Goal: Information Seeking & Learning: Find specific fact

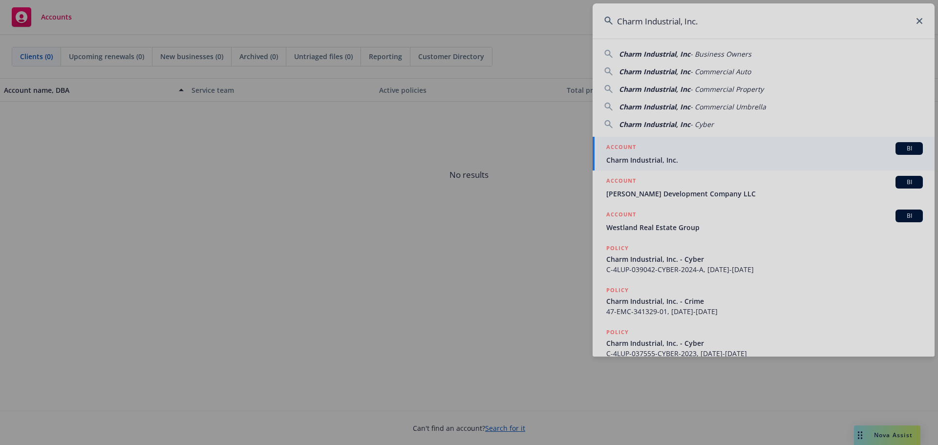
type input "Charm Industrial, Inc."
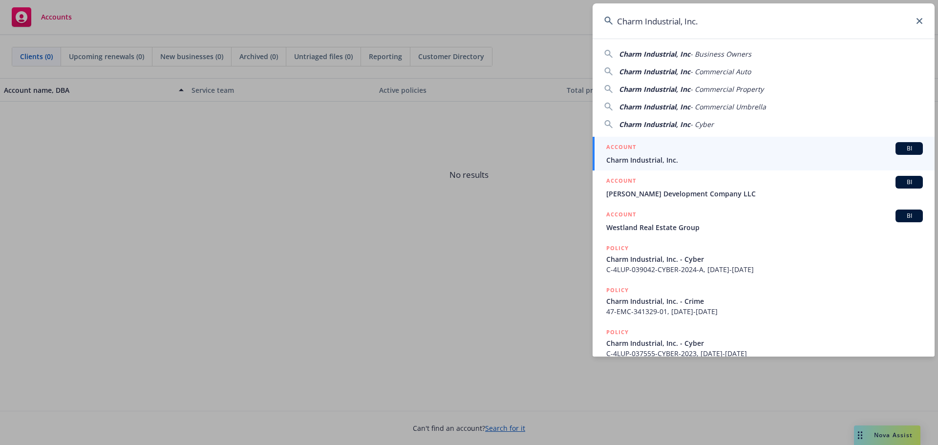
click at [662, 159] on span "Charm Industrial, Inc." at bounding box center [764, 160] width 317 height 10
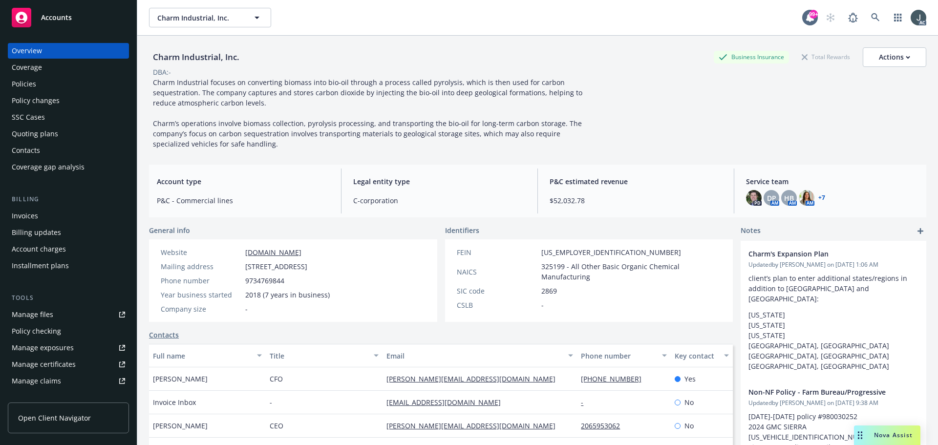
click at [23, 81] on div "Policies" at bounding box center [24, 84] width 24 height 16
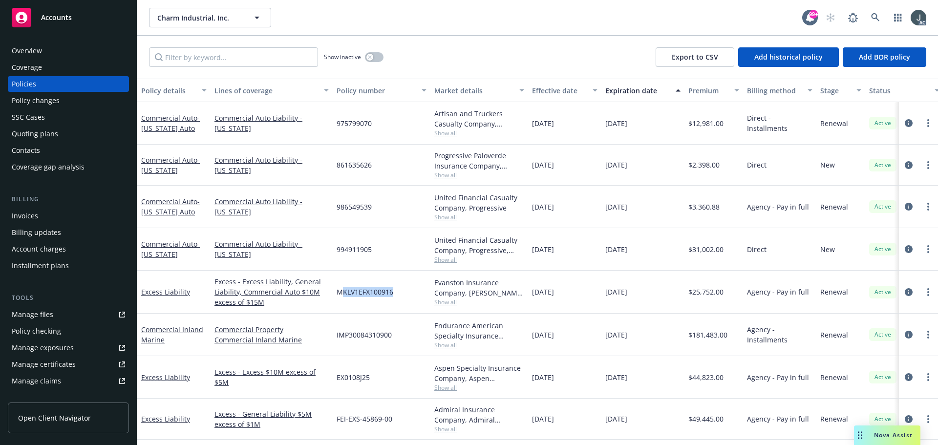
drag, startPoint x: 394, startPoint y: 292, endPoint x: 340, endPoint y: 290, distance: 53.8
click at [340, 290] on div "MKLV1EFX100916" at bounding box center [382, 292] width 98 height 43
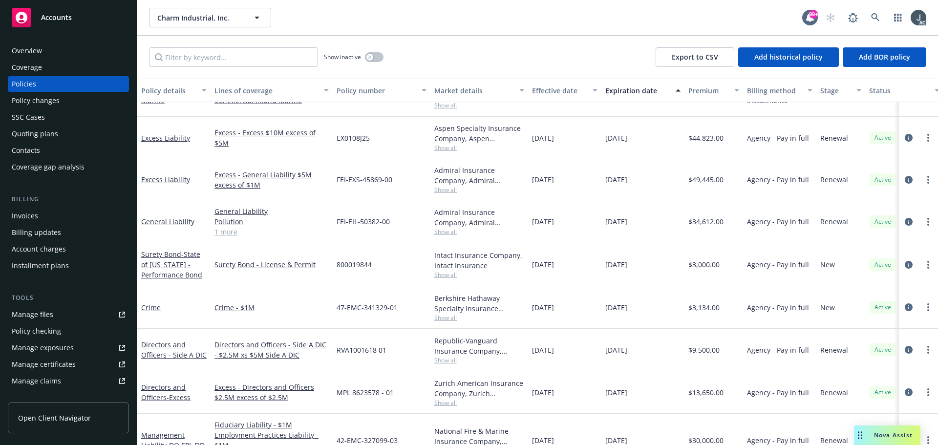
scroll to position [185, 0]
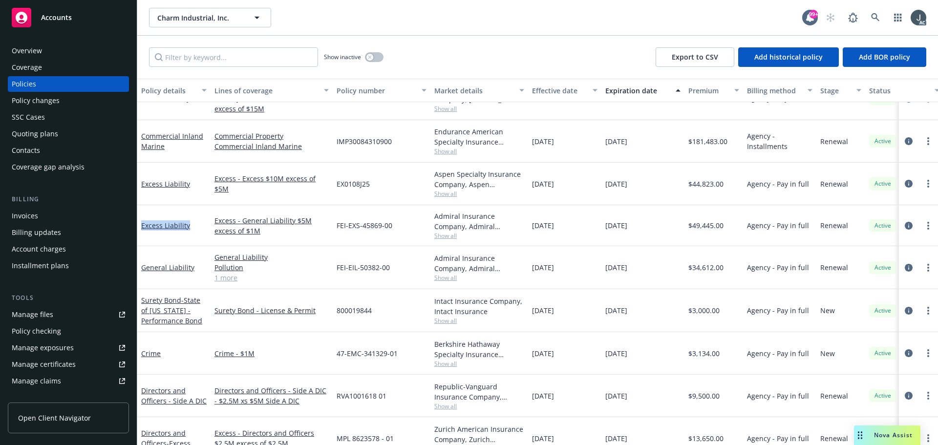
drag, startPoint x: 196, startPoint y: 239, endPoint x: 141, endPoint y: 235, distance: 55.8
click at [141, 235] on div "Excess Liability" at bounding box center [173, 225] width 73 height 41
copy link "Excess Liability"
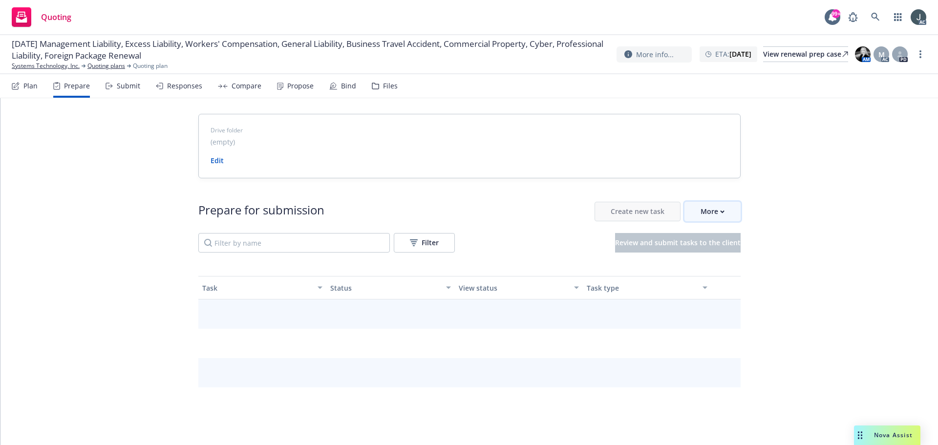
click at [707, 210] on div "More" at bounding box center [713, 211] width 24 height 19
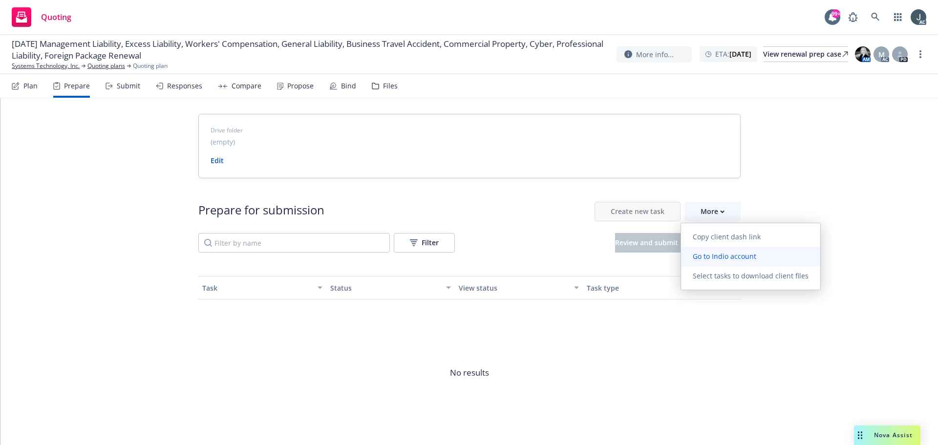
click at [720, 253] on span "Go to Indio account" at bounding box center [724, 256] width 87 height 9
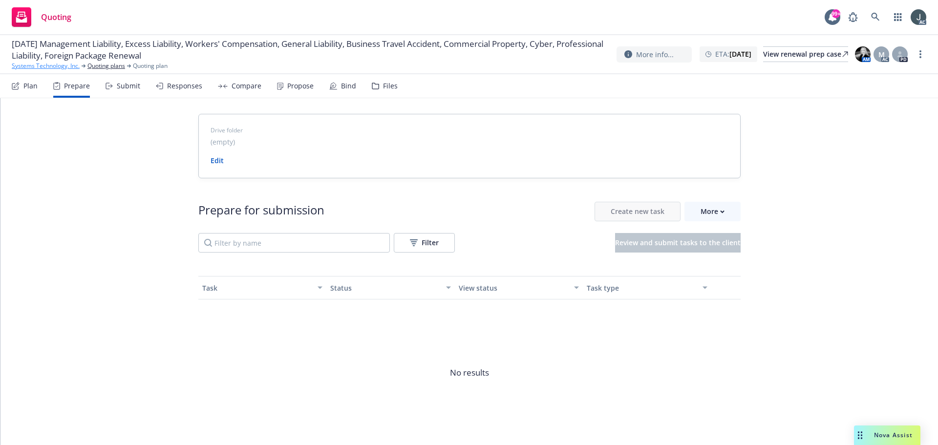
click at [61, 67] on link "Systems Technology, Inc." at bounding box center [46, 66] width 68 height 9
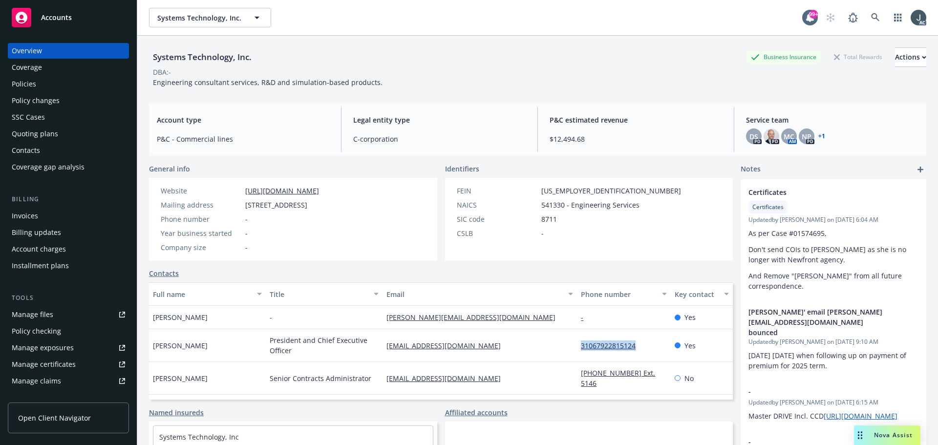
drag, startPoint x: 642, startPoint y: 349, endPoint x: 575, endPoint y: 347, distance: 67.0
click at [577, 347] on div "31067922815124" at bounding box center [623, 345] width 93 height 33
copy link "31067922815124"
drag, startPoint x: 214, startPoint y: 319, endPoint x: 152, endPoint y: 320, distance: 62.1
click at [150, 320] on div "Joseph Fernandez" at bounding box center [207, 317] width 117 height 23
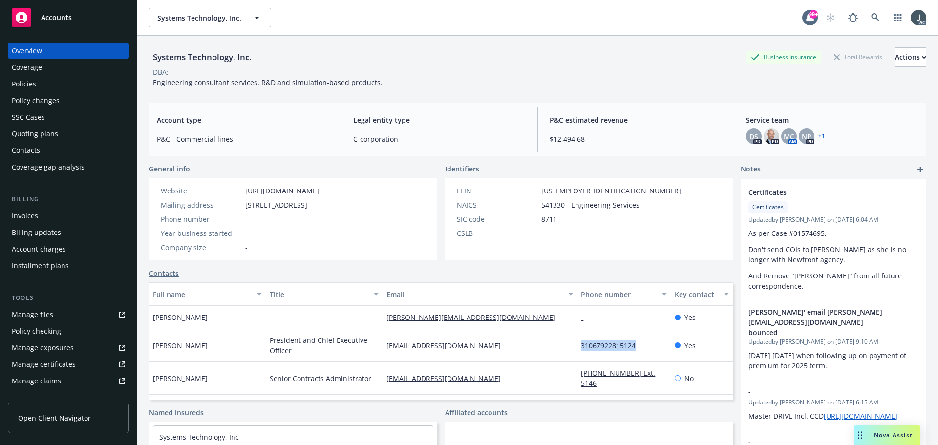
copy span "Joseph Fernandez"
drag, startPoint x: 502, startPoint y: 317, endPoint x: 375, endPoint y: 318, distance: 126.5
click at [375, 318] on div "Joseph Fernandez - fernandes@systemstech.com - Yes" at bounding box center [441, 317] width 584 height 23
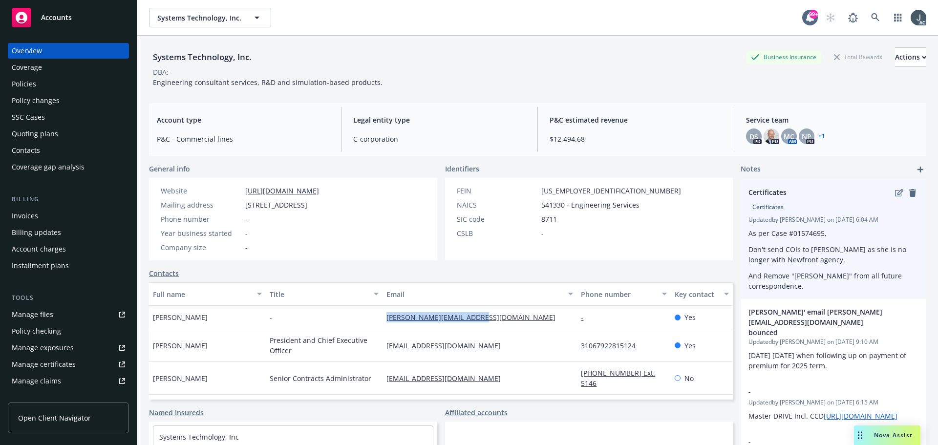
copy div "fernandes@systemstech.com"
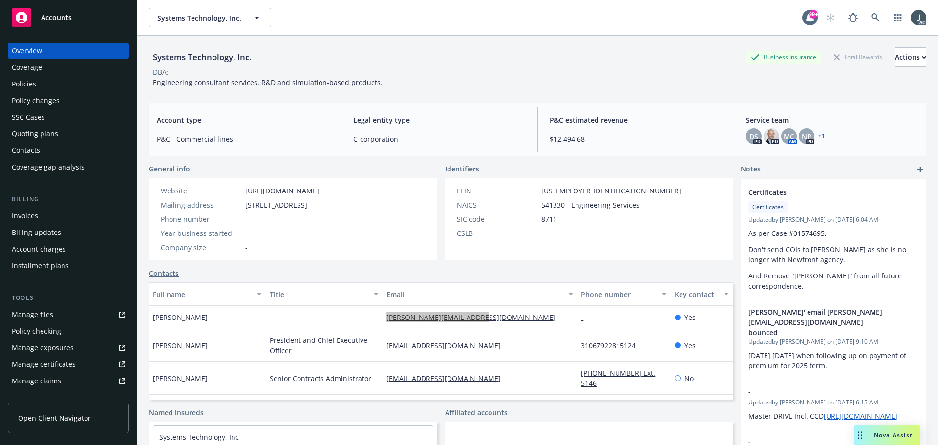
scroll to position [192, 0]
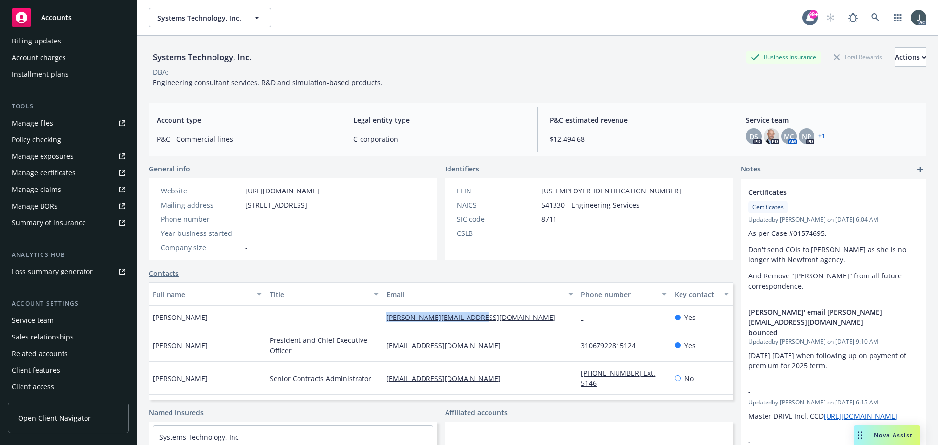
click at [38, 317] on div "Service team" at bounding box center [33, 321] width 42 height 16
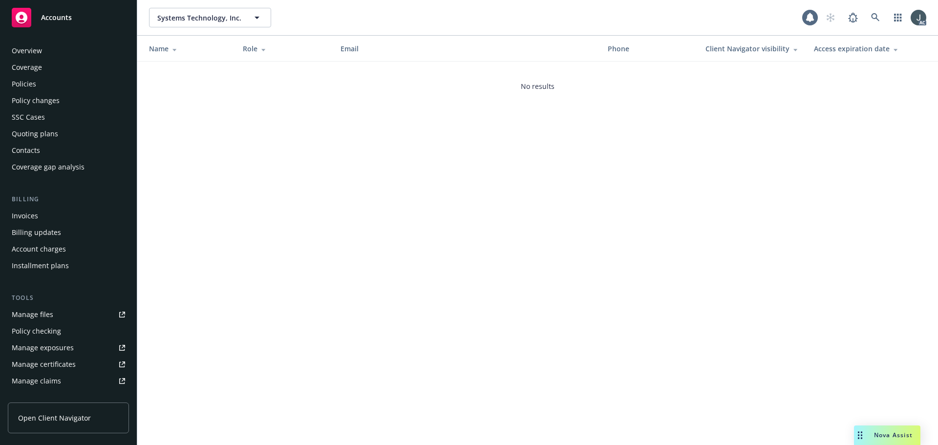
scroll to position [192, 0]
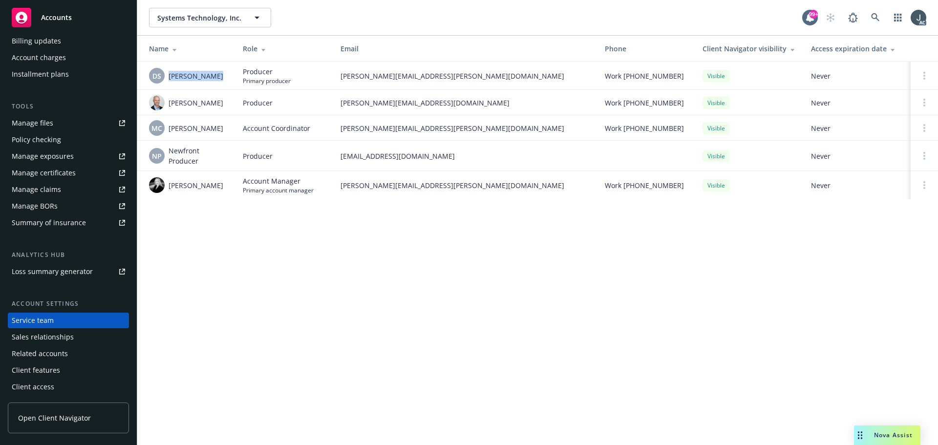
drag, startPoint x: 211, startPoint y: 77, endPoint x: 168, endPoint y: 79, distance: 42.5
click at [168, 79] on div "DS Debra Scalice" at bounding box center [188, 76] width 78 height 16
copy span "Debra Scalice"
drag, startPoint x: 221, startPoint y: 185, endPoint x: 169, endPoint y: 184, distance: 52.3
click at [169, 184] on div "Sarah Bowman" at bounding box center [188, 185] width 78 height 16
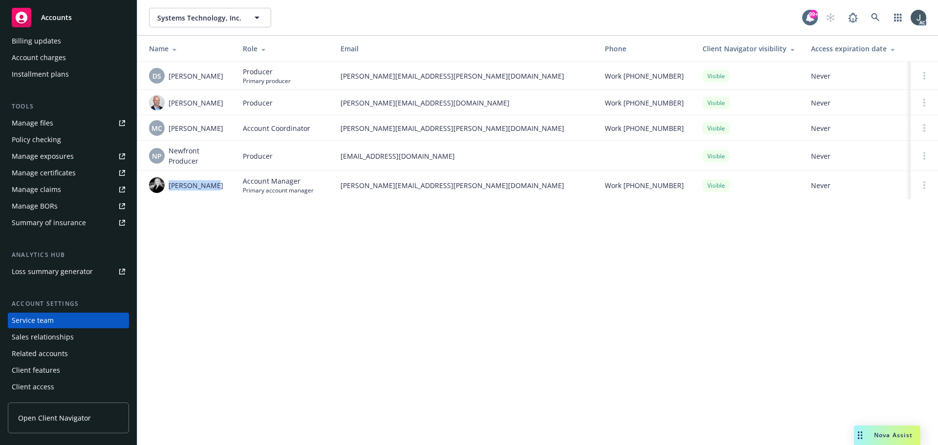
copy span "Sarah Bowman"
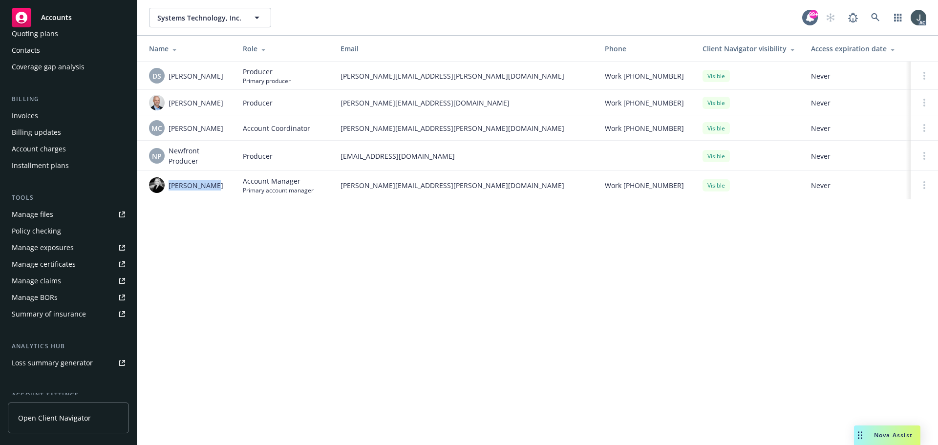
scroll to position [0, 0]
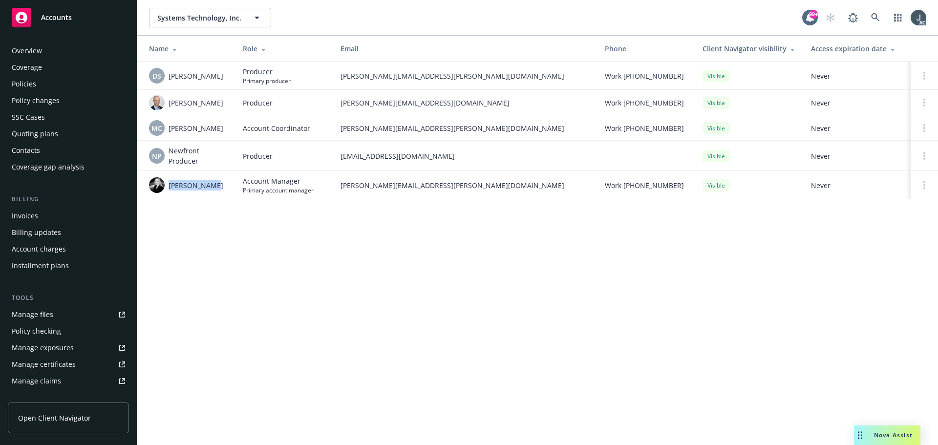
click at [38, 88] on div "Policies" at bounding box center [68, 84] width 113 height 16
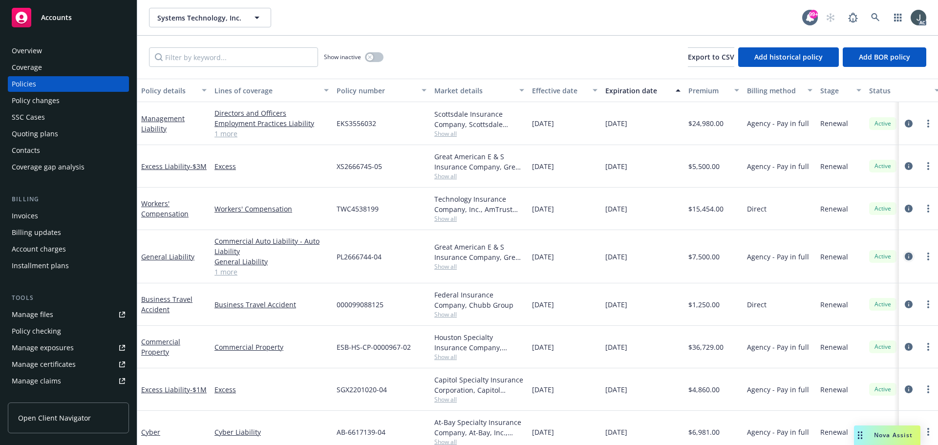
click at [905, 256] on icon "circleInformation" at bounding box center [909, 257] width 8 height 8
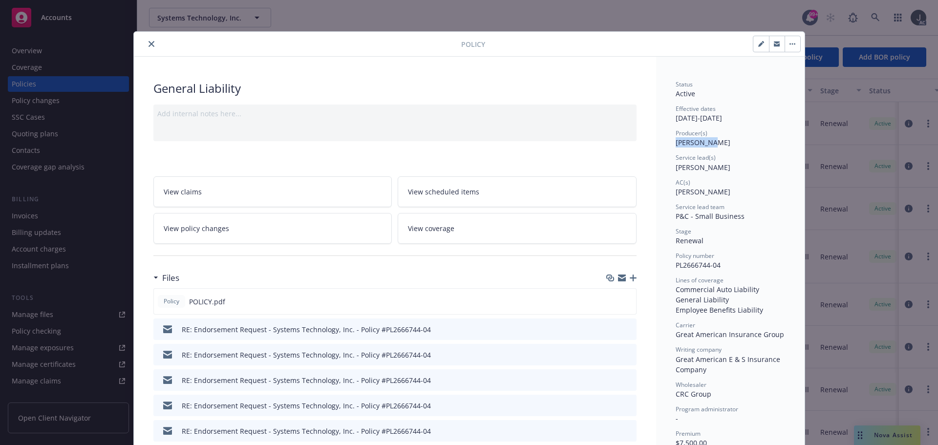
drag, startPoint x: 672, startPoint y: 142, endPoint x: 719, endPoint y: 143, distance: 46.4
click at [719, 143] on div "Producer(s) Jeff Chenu" at bounding box center [730, 138] width 109 height 19
copy span "Jeff Chenu"
click at [146, 41] on button "close" at bounding box center [152, 44] width 12 height 12
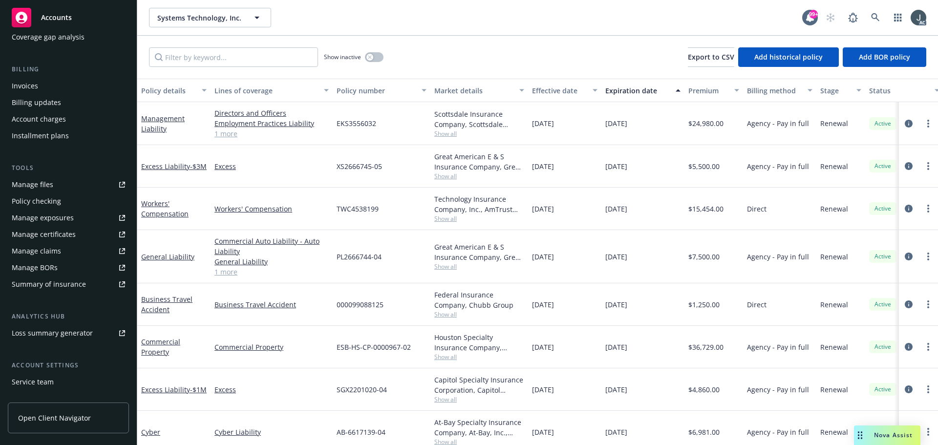
scroll to position [192, 0]
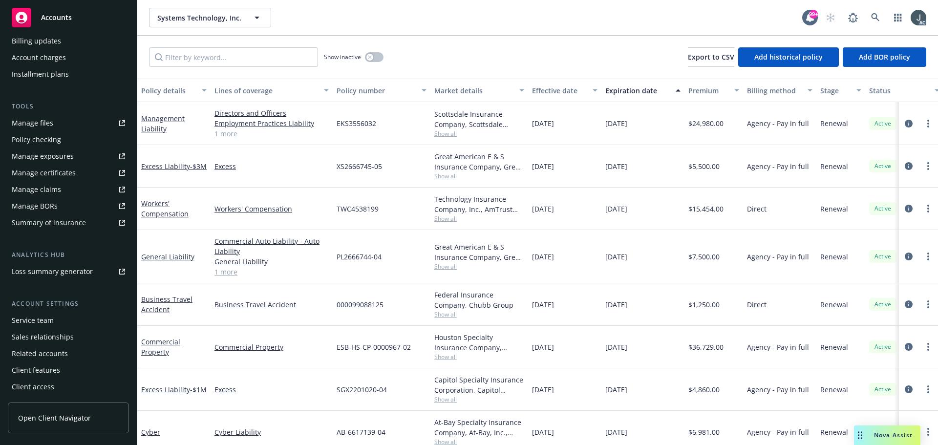
click at [41, 320] on div "Service team" at bounding box center [33, 321] width 42 height 16
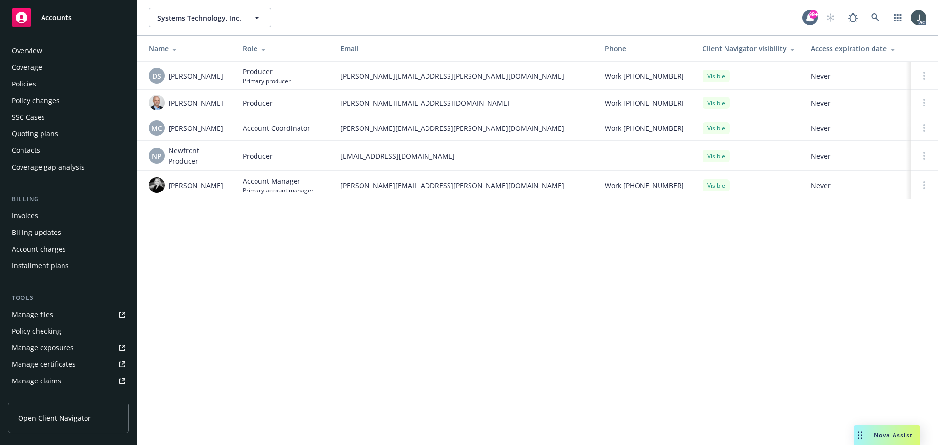
click at [37, 83] on div "Policies" at bounding box center [68, 84] width 113 height 16
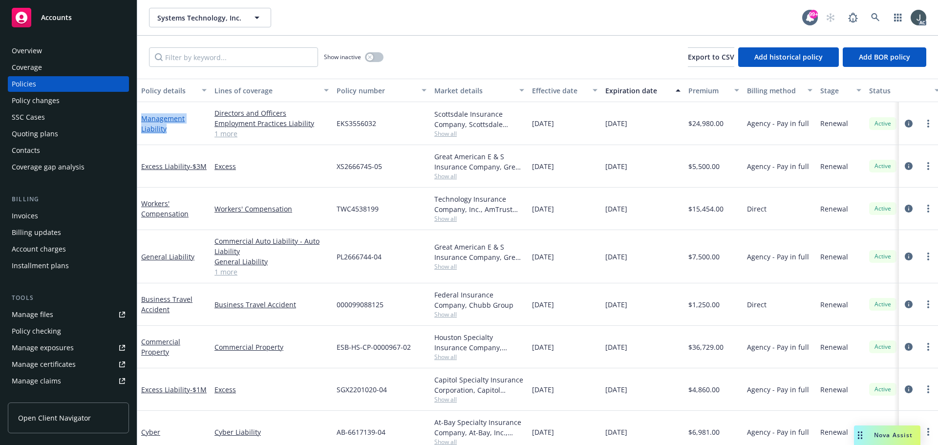
drag, startPoint x: 177, startPoint y: 135, endPoint x: 142, endPoint y: 116, distance: 40.4
click at [142, 116] on div "Management Liability" at bounding box center [173, 123] width 73 height 43
copy link "Management Liability"
drag, startPoint x: 140, startPoint y: 152, endPoint x: 190, endPoint y: 164, distance: 51.8
click at [190, 164] on div "Excess Liability - $3M" at bounding box center [173, 166] width 73 height 43
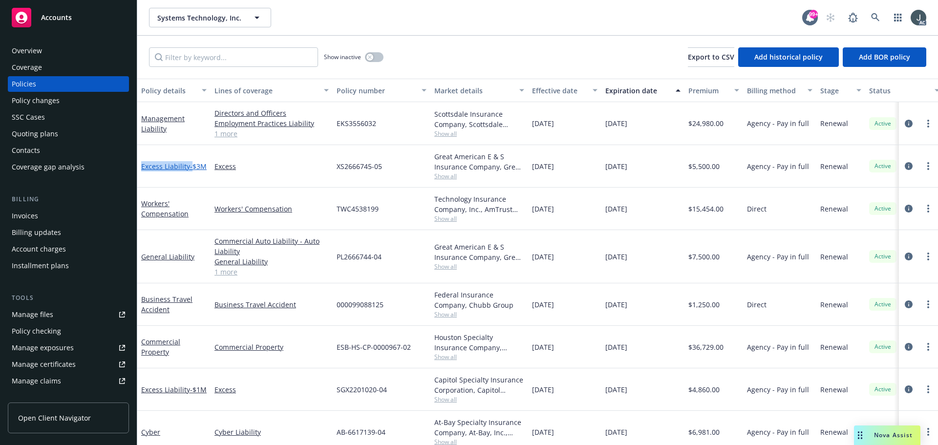
copy link "Excess Liability"
drag, startPoint x: 196, startPoint y: 225, endPoint x: 141, endPoint y: 203, distance: 60.1
click at [141, 203] on div "Workers' Compensation" at bounding box center [173, 209] width 73 height 43
copy link "Workers' Compensation"
click at [223, 130] on link "1 more" at bounding box center [271, 133] width 114 height 10
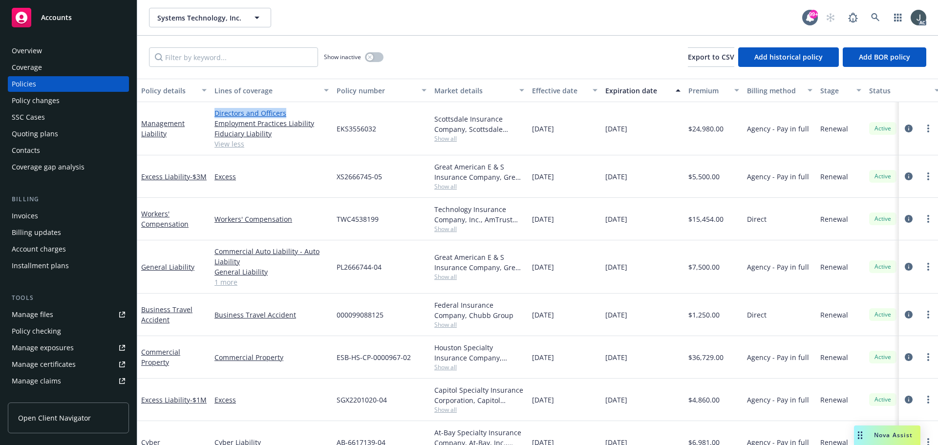
drag, startPoint x: 214, startPoint y: 107, endPoint x: 291, endPoint y: 110, distance: 77.8
click at [291, 110] on div "Directors and Officers Employment Practices Liability Fiduciary Liability View …" at bounding box center [272, 128] width 122 height 53
copy link "Directors and Officers"
drag, startPoint x: 211, startPoint y: 123, endPoint x: 316, endPoint y: 128, distance: 105.6
click at [316, 128] on div "Management Liability Directors and Officers Employment Practices Liability Fidu…" at bounding box center [608, 128] width 943 height 53
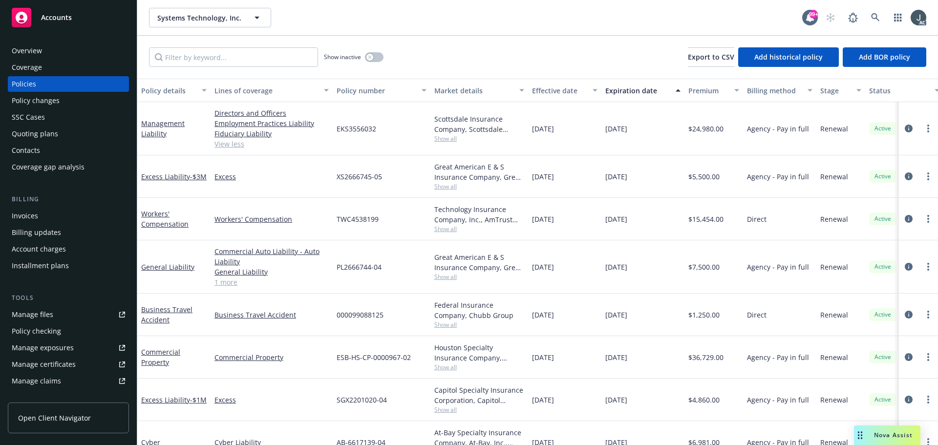
click at [299, 148] on link "View less" at bounding box center [271, 144] width 114 height 10
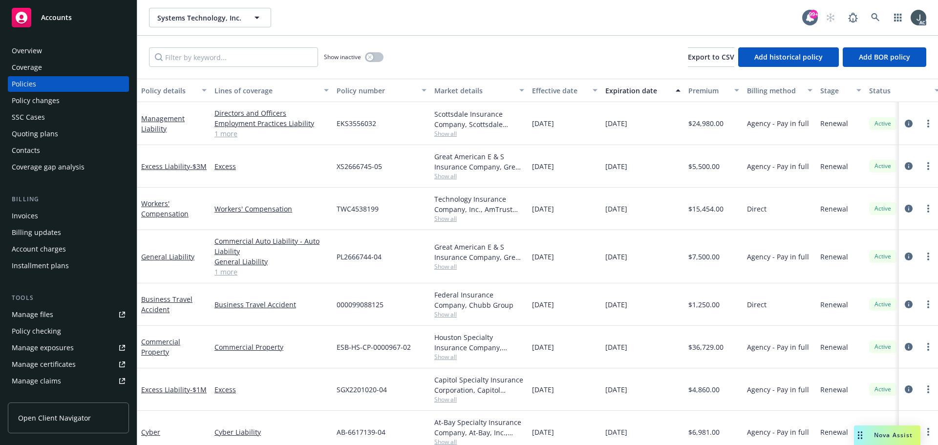
click at [218, 137] on link "1 more" at bounding box center [271, 133] width 114 height 10
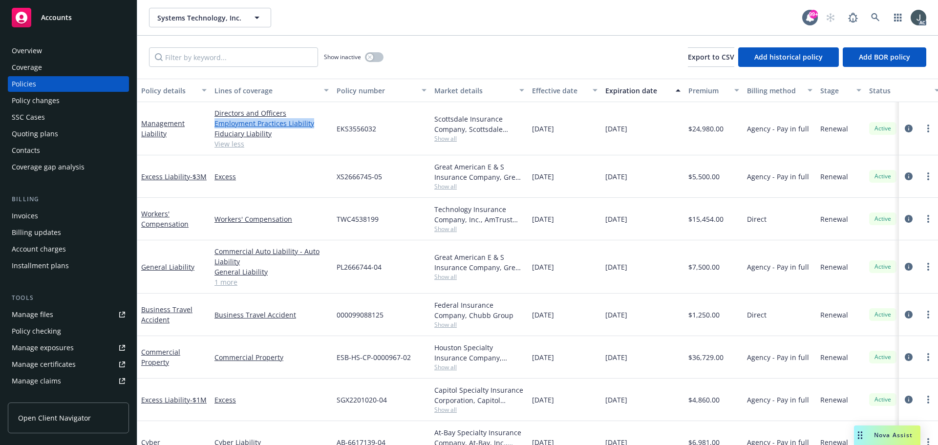
drag, startPoint x: 211, startPoint y: 124, endPoint x: 327, endPoint y: 126, distance: 116.3
click at [327, 126] on div "Directors and Officers Employment Practices Liability Fiduciary Liability View …" at bounding box center [272, 128] width 122 height 53
drag, startPoint x: 206, startPoint y: 133, endPoint x: 268, endPoint y: 134, distance: 62.6
click at [268, 134] on div "Management Liability Directors and Officers Employment Practices Liability Fidu…" at bounding box center [608, 128] width 943 height 53
click at [194, 149] on div "Management Liability" at bounding box center [173, 128] width 73 height 53
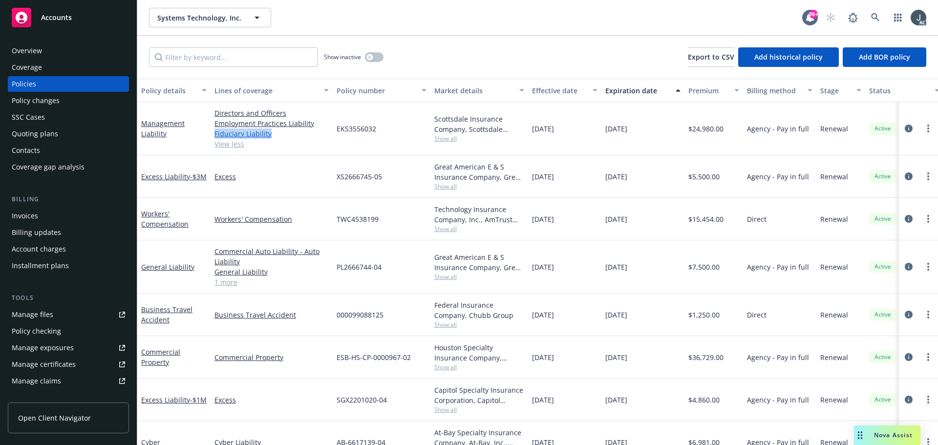
drag, startPoint x: 217, startPoint y: 135, endPoint x: 270, endPoint y: 137, distance: 53.3
click at [270, 137] on div "Directors and Officers Employment Practices Liability Fiduciary Liability View …" at bounding box center [272, 128] width 122 height 53
drag, startPoint x: 194, startPoint y: 277, endPoint x: 142, endPoint y: 274, distance: 52.8
click at [142, 274] on div "General Liability" at bounding box center [173, 266] width 73 height 53
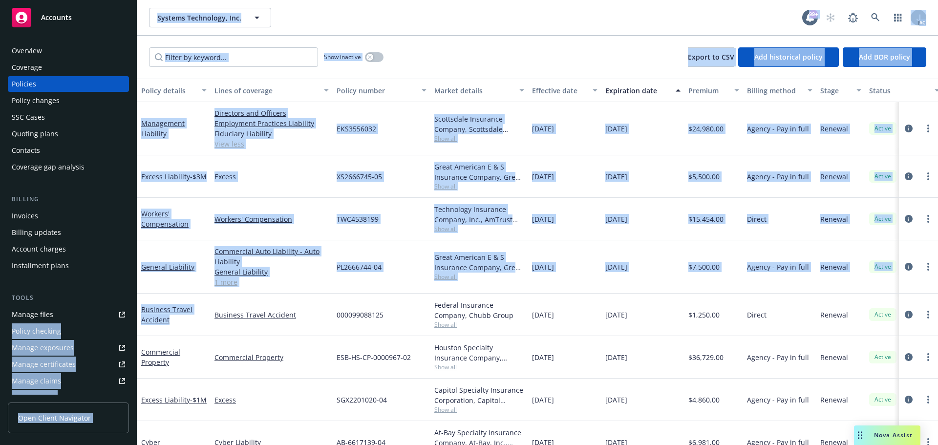
drag, startPoint x: 180, startPoint y: 328, endPoint x: 137, endPoint y: 308, distance: 47.2
click at [137, 308] on div "Accounts Overview Coverage Policies Policy changes SSC Cases Quoting plans Cont…" at bounding box center [469, 222] width 938 height 445
click at [173, 325] on div "Business Travel Accident" at bounding box center [173, 315] width 73 height 43
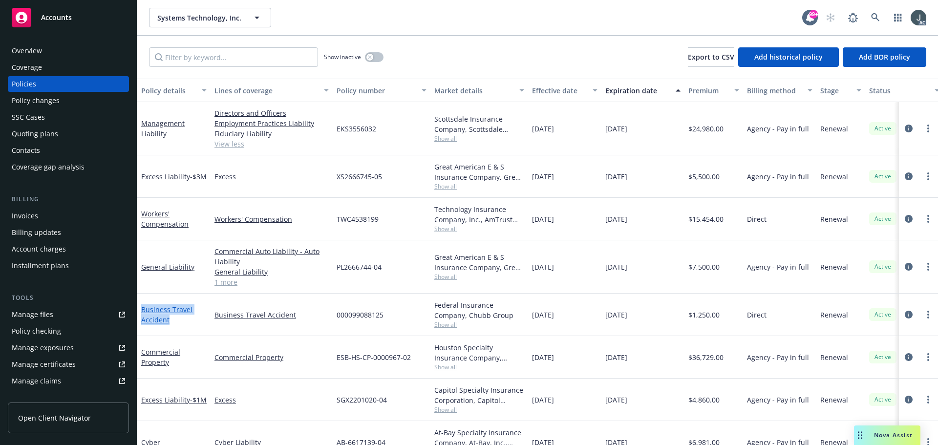
drag, startPoint x: 173, startPoint y: 323, endPoint x: 141, endPoint y: 309, distance: 34.8
click at [141, 309] on div "Business Travel Accident" at bounding box center [173, 314] width 65 height 21
drag, startPoint x: 175, startPoint y: 368, endPoint x: 145, endPoint y: 351, distance: 35.5
click at [145, 351] on div "Commercial Property" at bounding box center [173, 357] width 73 height 43
click at [177, 372] on div "Commercial Property" at bounding box center [173, 357] width 73 height 43
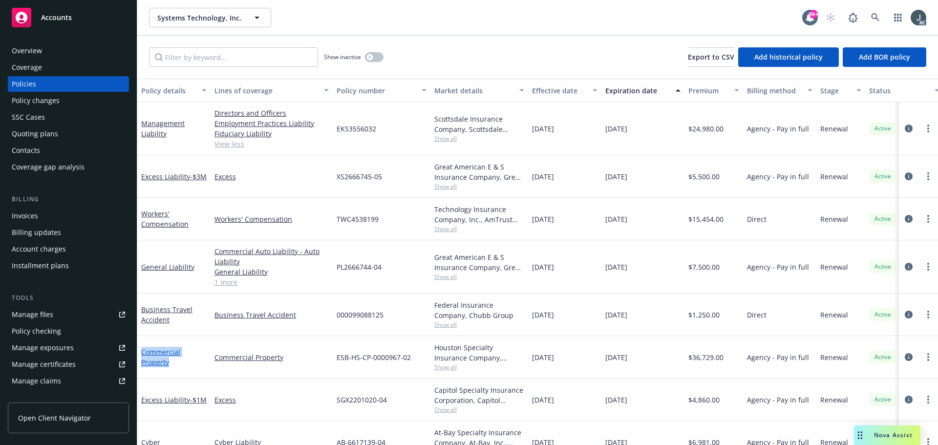
drag, startPoint x: 174, startPoint y: 369, endPoint x: 142, endPoint y: 353, distance: 35.6
click at [142, 353] on div "Commercial Property" at bounding box center [173, 357] width 73 height 43
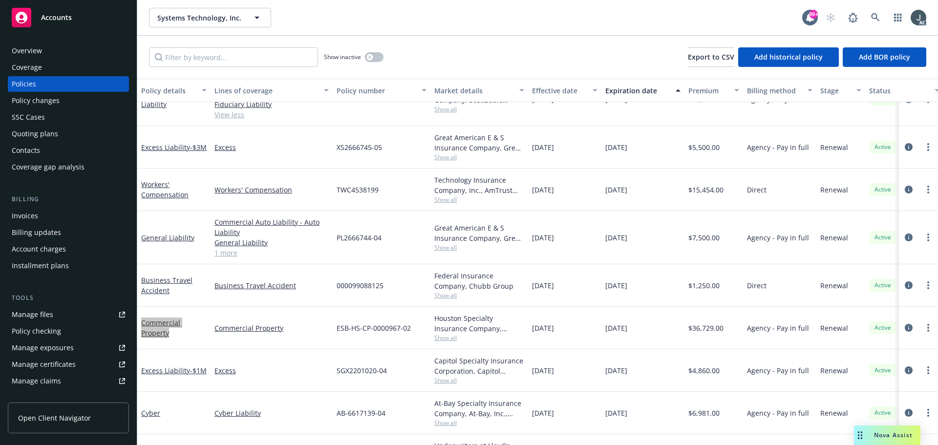
scroll to position [97, 0]
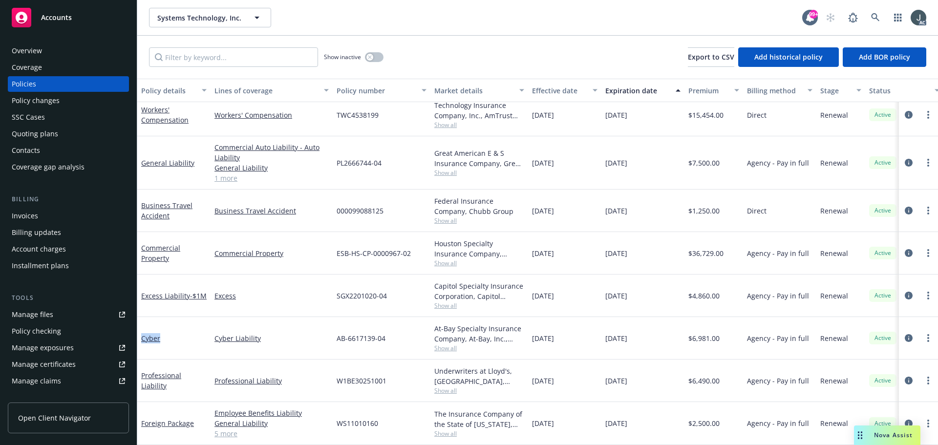
drag, startPoint x: 164, startPoint y: 344, endPoint x: 142, endPoint y: 338, distance: 23.2
click at [142, 338] on div "Cyber" at bounding box center [173, 338] width 73 height 43
drag, startPoint x: 208, startPoint y: 383, endPoint x: 140, endPoint y: 381, distance: 67.4
click at [140, 381] on div "Professional Liability" at bounding box center [173, 381] width 73 height 43
drag, startPoint x: 197, startPoint y: 425, endPoint x: 141, endPoint y: 423, distance: 55.7
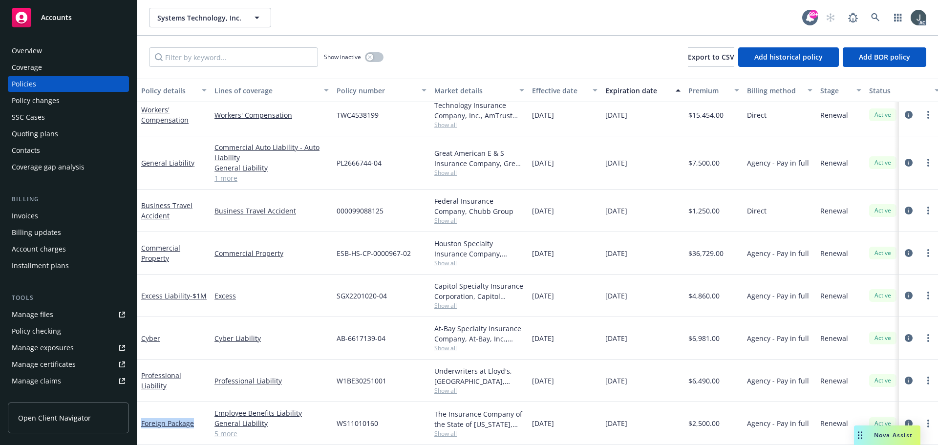
click at [141, 423] on div "Foreign Package" at bounding box center [173, 423] width 73 height 43
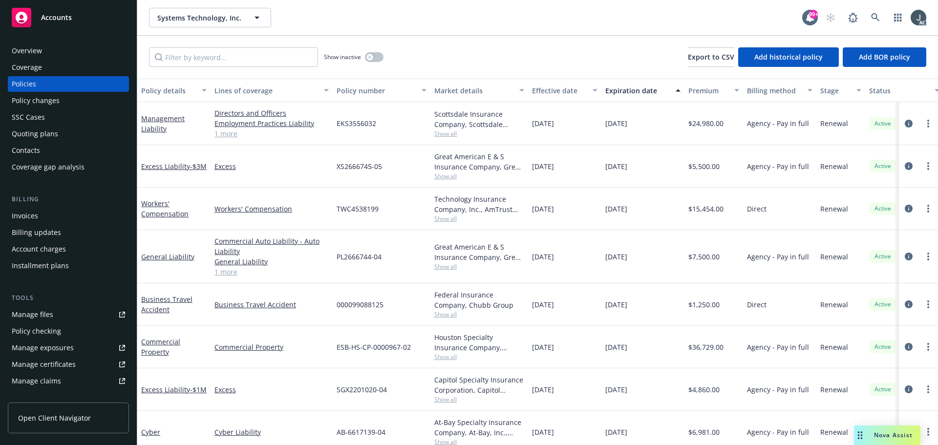
click at [231, 131] on link "1 more" at bounding box center [271, 133] width 114 height 10
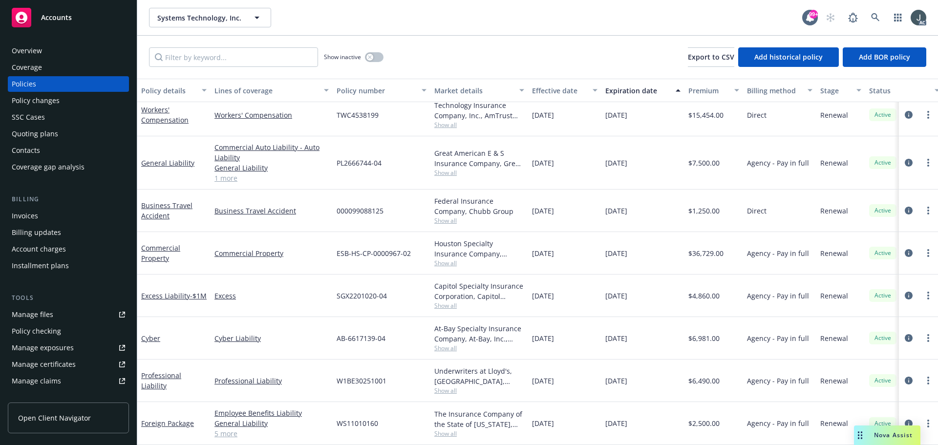
scroll to position [97, 0]
click at [48, 312] on div "Manage files" at bounding box center [33, 315] width 42 height 16
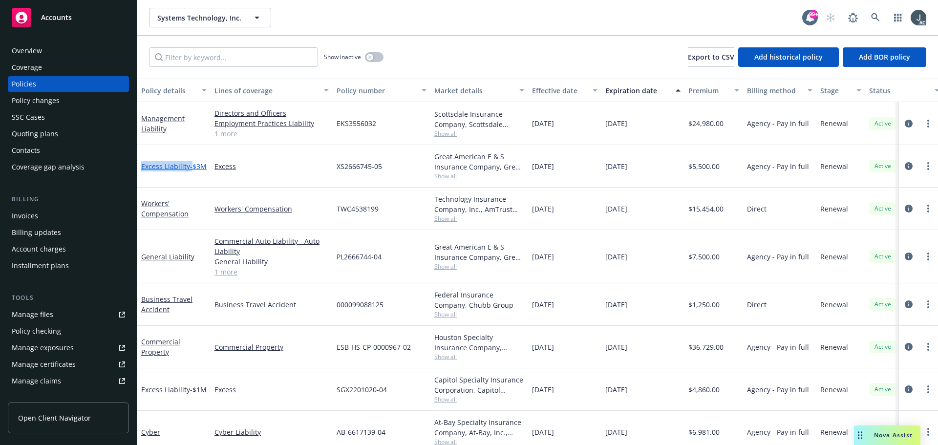
drag, startPoint x: 140, startPoint y: 150, endPoint x: 190, endPoint y: 163, distance: 52.0
click at [191, 163] on div "Excess Liability - $3M" at bounding box center [173, 166] width 73 height 43
click at [219, 271] on link "1 more" at bounding box center [271, 272] width 114 height 10
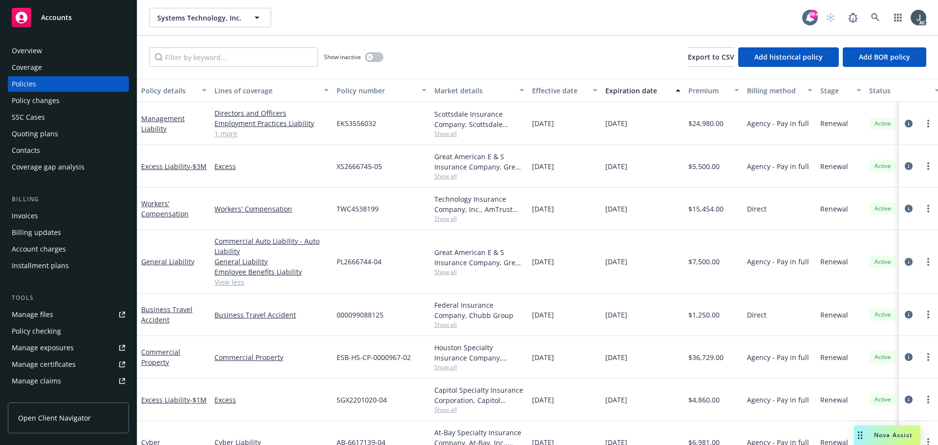
click at [905, 261] on icon "circleInformation" at bounding box center [909, 262] width 8 height 8
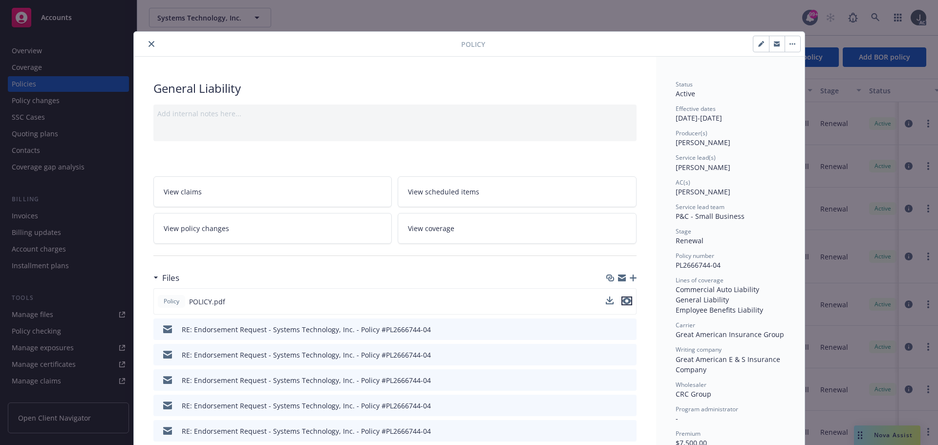
click at [627, 299] on icon "preview file" at bounding box center [626, 301] width 9 height 7
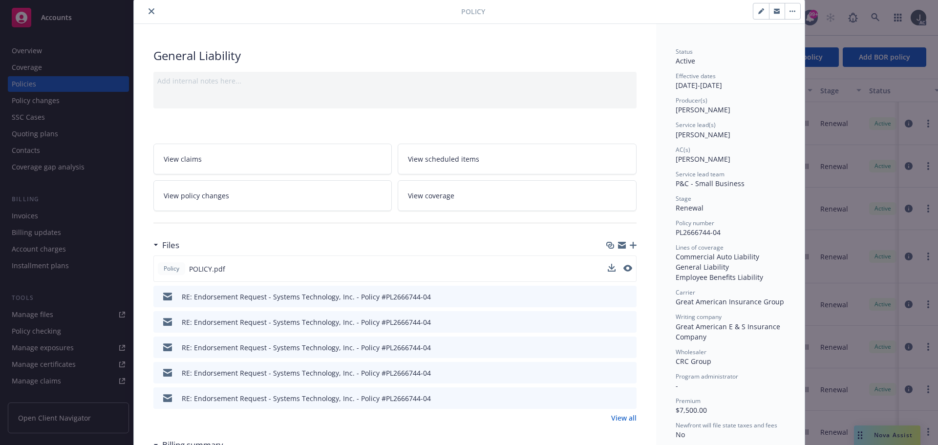
scroll to position [98, 0]
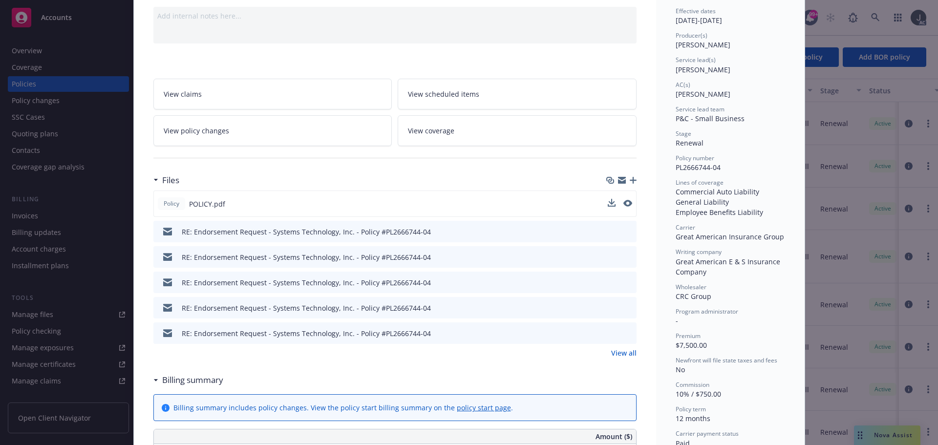
click at [621, 355] on link "View all" at bounding box center [623, 353] width 25 height 10
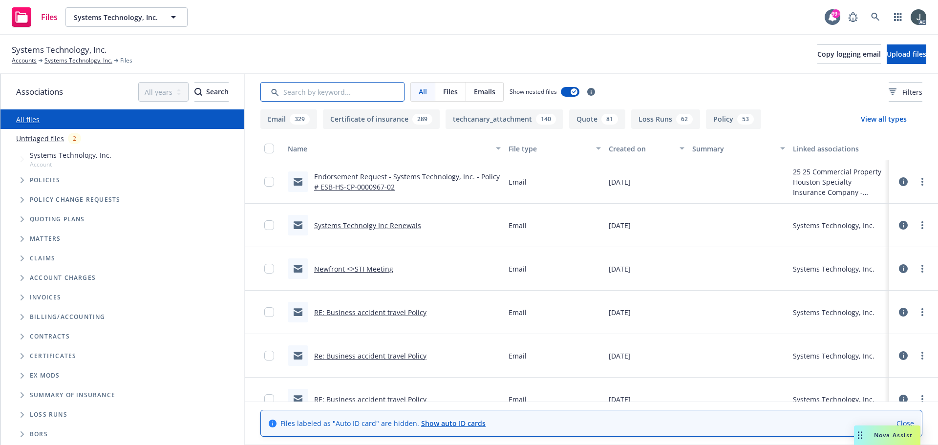
click at [335, 91] on input "Search by keyword..." at bounding box center [332, 92] width 144 height 20
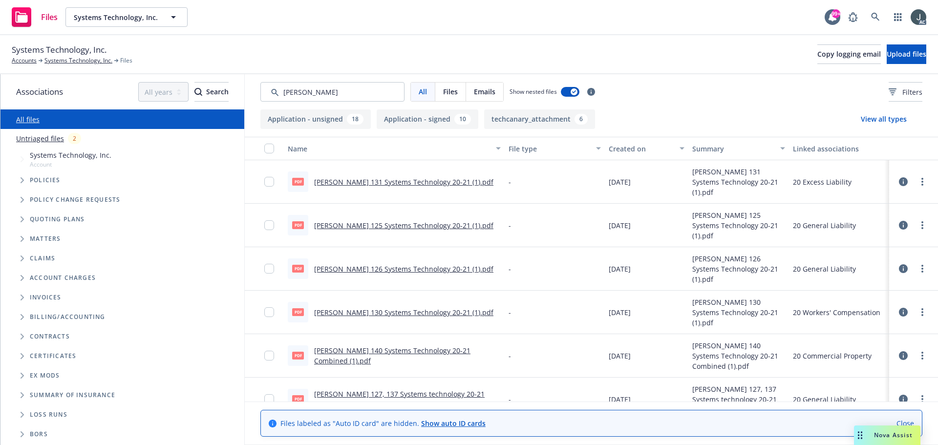
click at [633, 143] on button "Created on" at bounding box center [647, 148] width 84 height 23
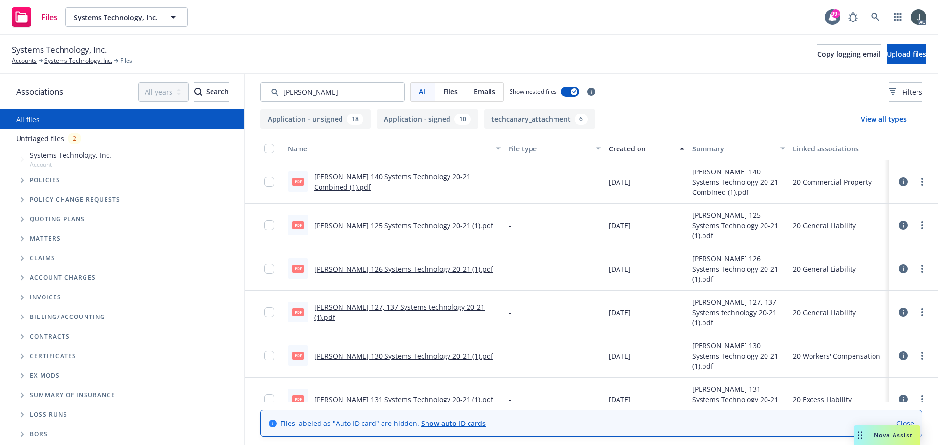
click at [633, 143] on button "Created on" at bounding box center [647, 148] width 84 height 23
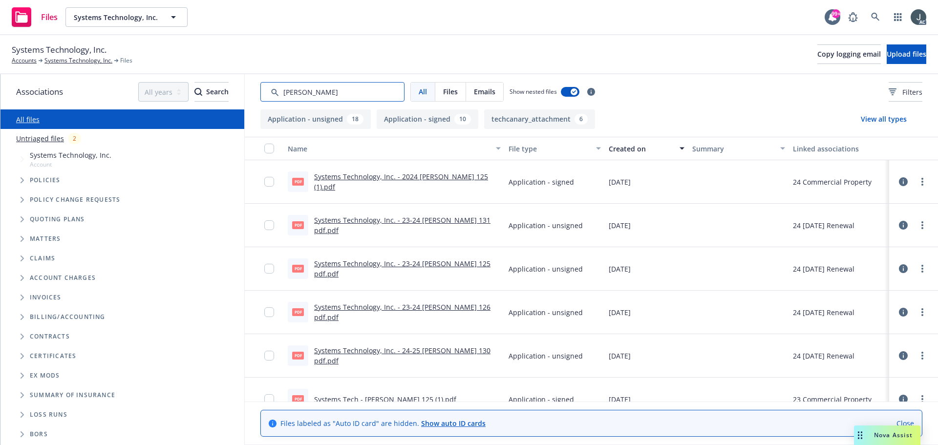
click at [337, 94] on input "Search by keyword..." at bounding box center [332, 92] width 144 height 20
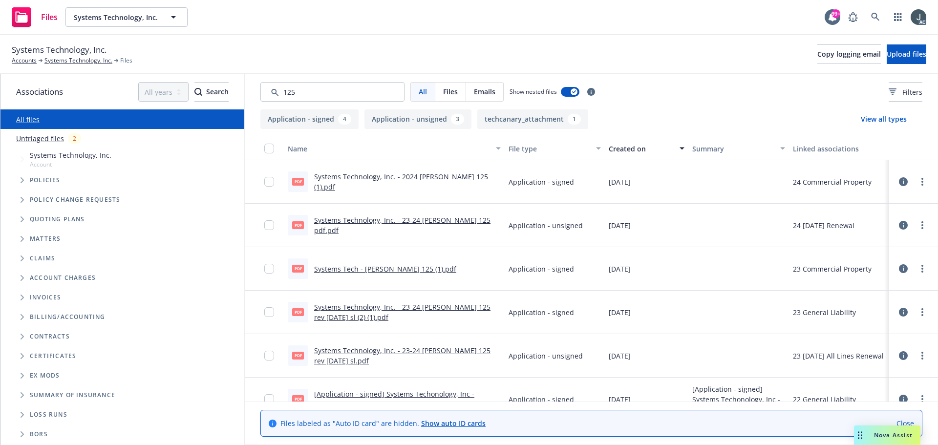
click at [617, 158] on button "Created on" at bounding box center [647, 148] width 84 height 23
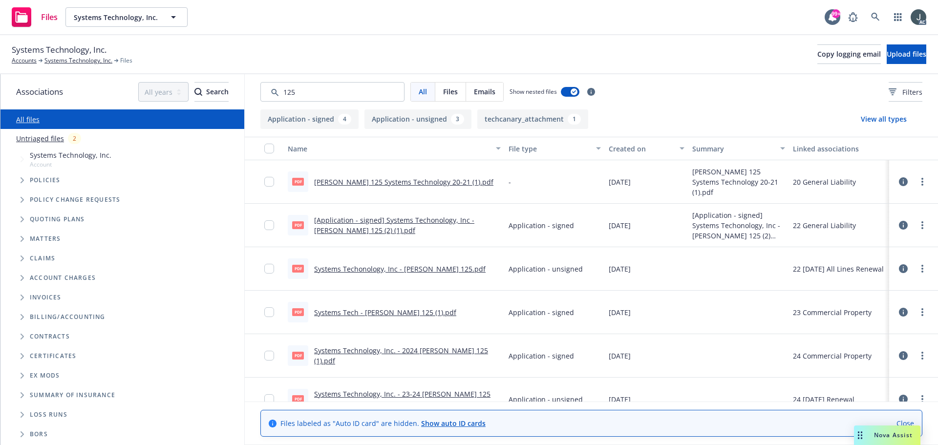
click at [620, 151] on div "Created on" at bounding box center [641, 149] width 65 height 10
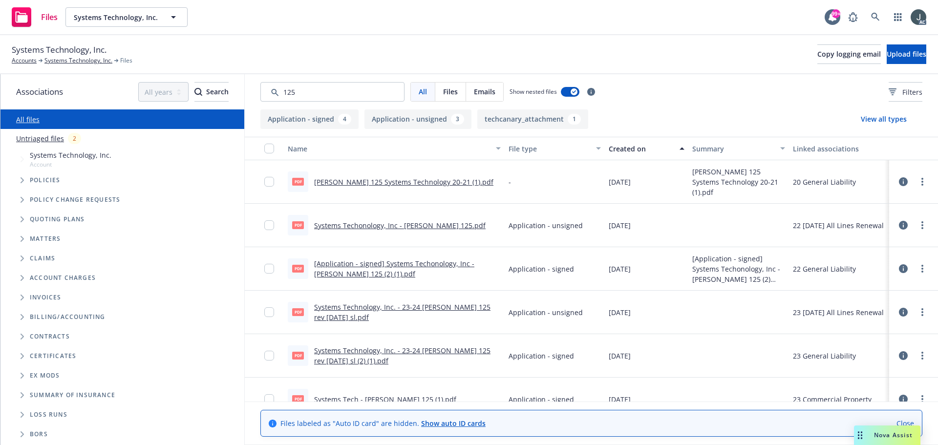
click at [620, 151] on div "Created on" at bounding box center [641, 149] width 65 height 10
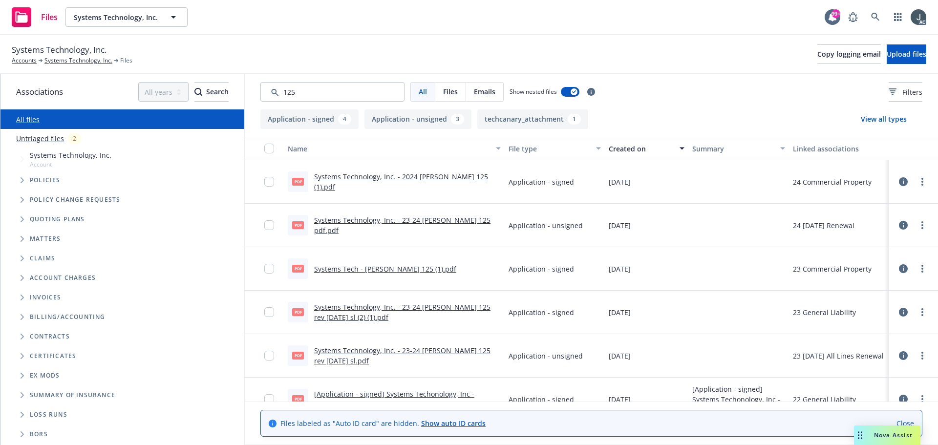
click at [311, 103] on div "All Files Emails Show nested files Filters" at bounding box center [591, 91] width 693 height 35
click at [312, 98] on input "Search by keyword..." at bounding box center [332, 92] width 144 height 20
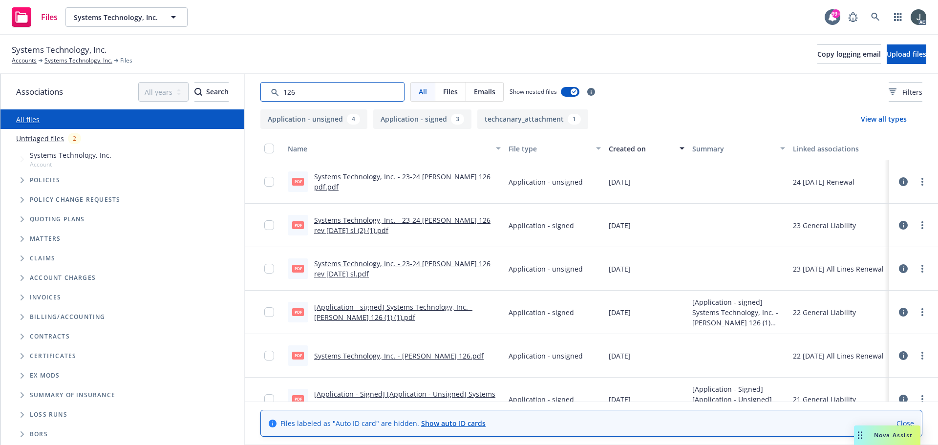
type input "126"
click at [632, 147] on div "Created on" at bounding box center [641, 149] width 65 height 10
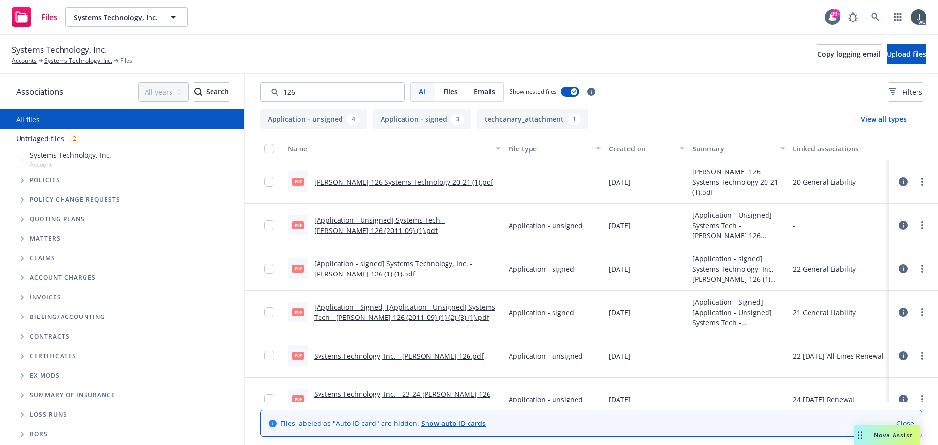
click at [632, 147] on div "Created on" at bounding box center [641, 149] width 65 height 10
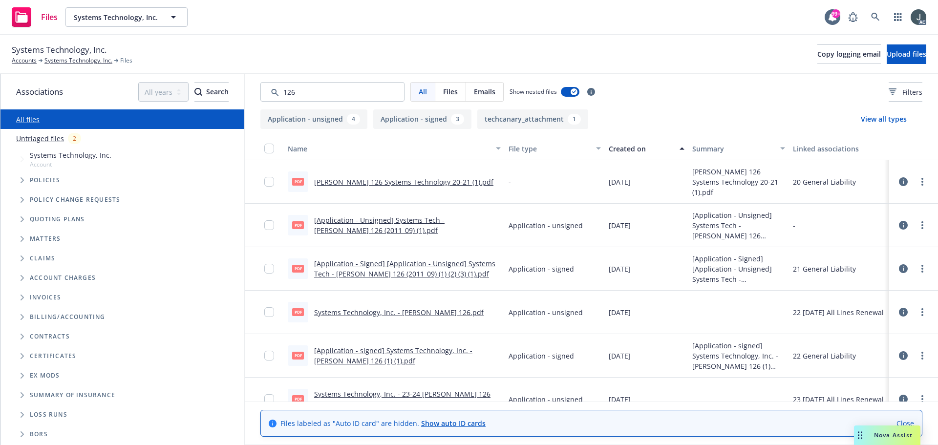
click at [634, 150] on div "Created on" at bounding box center [641, 149] width 65 height 10
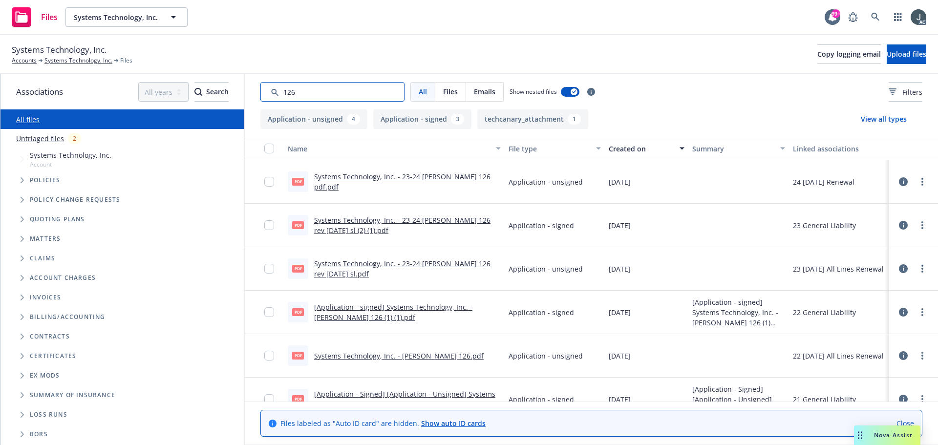
click at [301, 89] on input "Search by keyword..." at bounding box center [332, 92] width 144 height 20
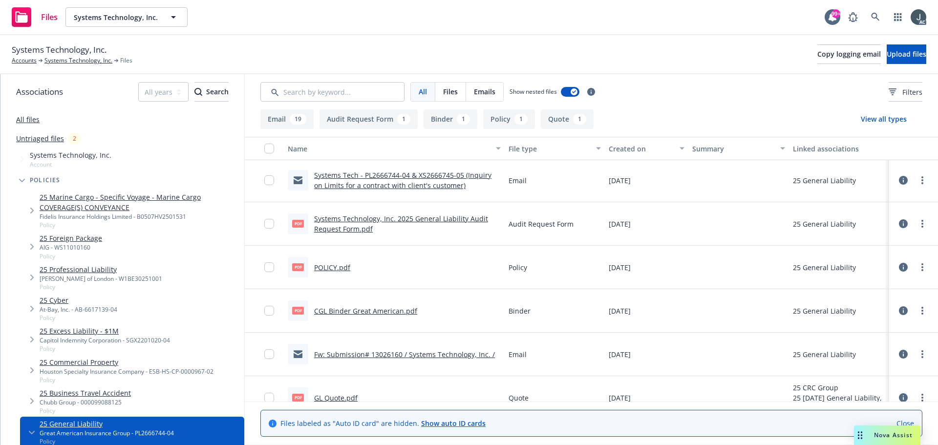
scroll to position [751, 0]
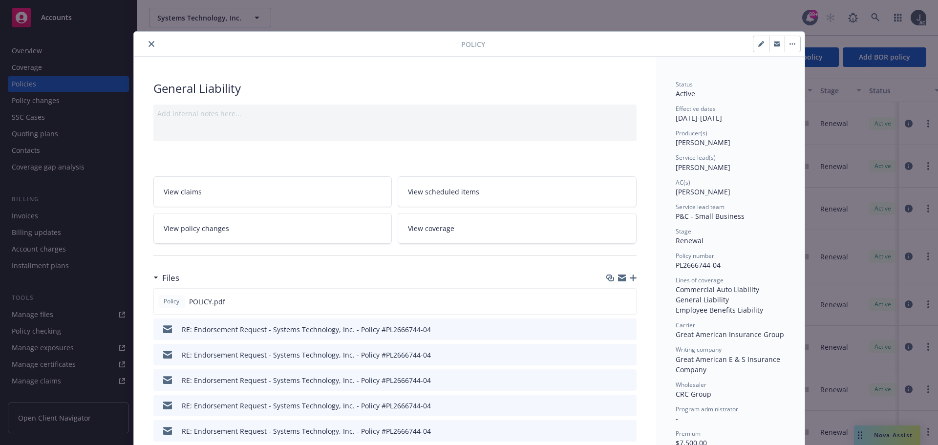
click at [146, 42] on button "close" at bounding box center [152, 44] width 12 height 12
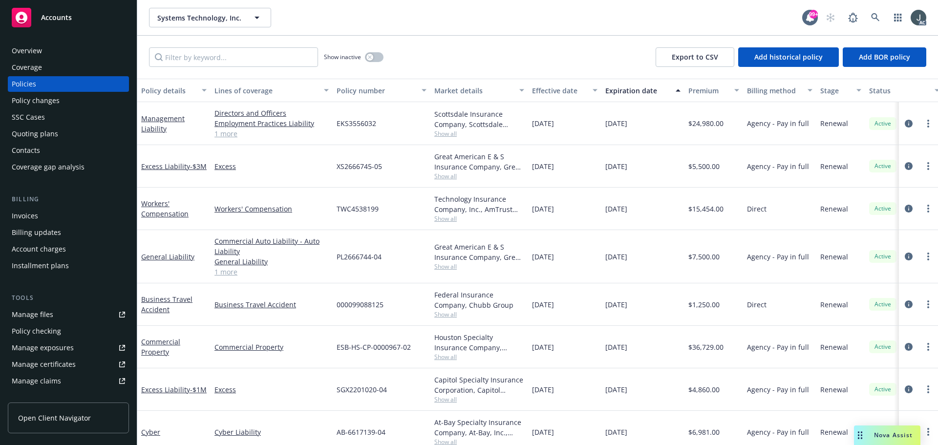
click at [40, 51] on div "Overview" at bounding box center [27, 51] width 30 height 16
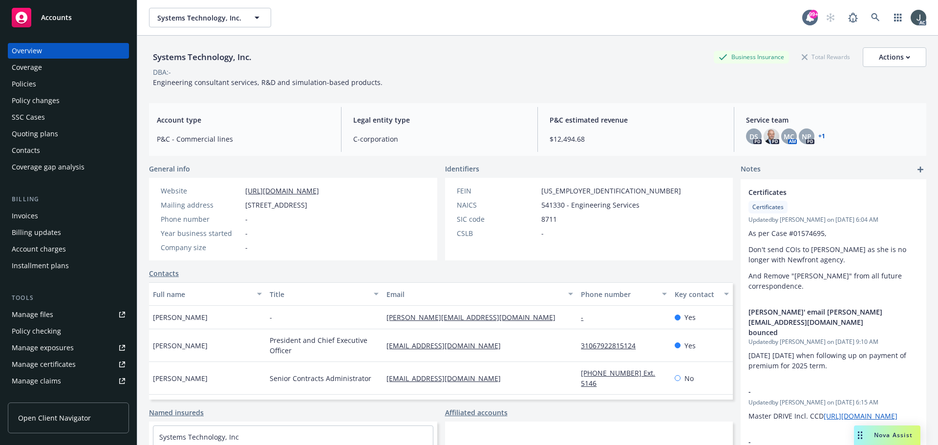
drag, startPoint x: 246, startPoint y: 205, endPoint x: 318, endPoint y: 205, distance: 71.8
click at [307, 205] on span "[STREET_ADDRESS]" at bounding box center [276, 205] width 62 height 10
copy span "[STREET_ADDRESS]"
drag, startPoint x: 214, startPoint y: 316, endPoint x: 151, endPoint y: 316, distance: 62.5
click at [151, 316] on div "Joseph Fernandez" at bounding box center [207, 317] width 117 height 23
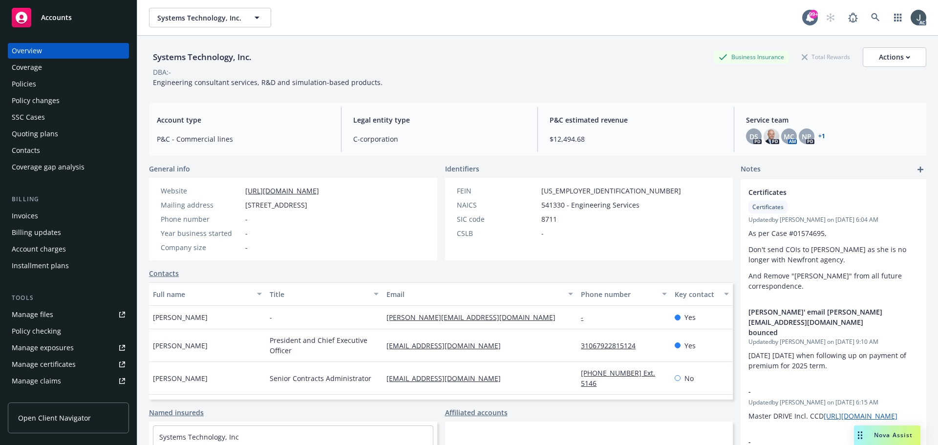
copy span "[PERSON_NAME]"
drag, startPoint x: 491, startPoint y: 319, endPoint x: 379, endPoint y: 316, distance: 112.4
click at [379, 316] on div "Joseph Fernandez - fernandes@systemstech.com - Yes" at bounding box center [441, 317] width 584 height 23
copy div "[PERSON_NAME][EMAIL_ADDRESS][DOMAIN_NAME]"
drag, startPoint x: 174, startPoint y: 85, endPoint x: 426, endPoint y: 86, distance: 251.6
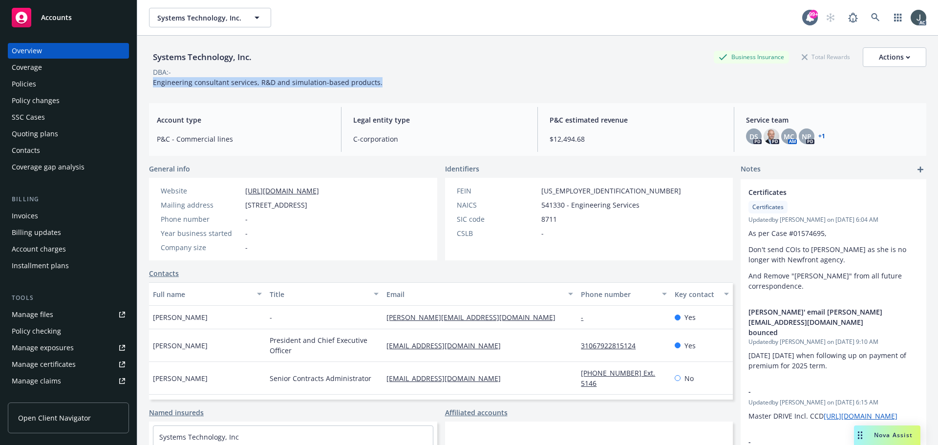
click at [426, 86] on div "Systems Technology, Inc. Business Insurance Total Rewards Actions DBA: - Engine…" at bounding box center [537, 67] width 777 height 40
copy span "Engineering consultant services, R&D and simulation-based products."
click at [44, 85] on div "Policies" at bounding box center [68, 84] width 113 height 16
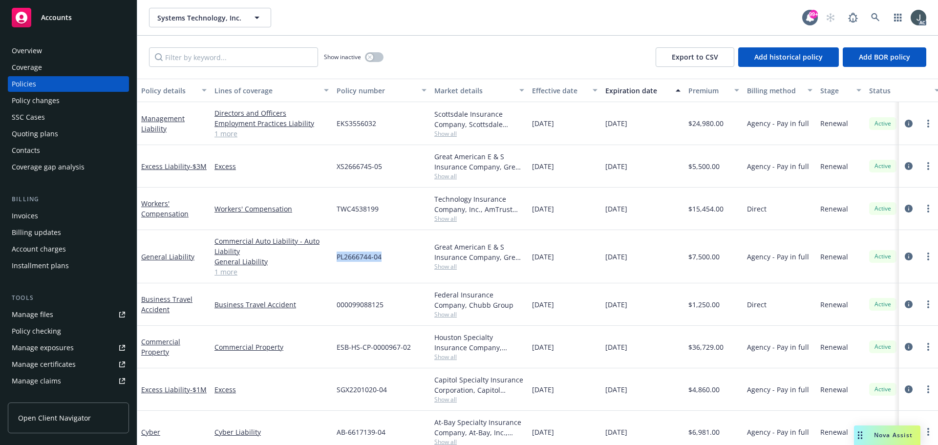
drag, startPoint x: 337, startPoint y: 257, endPoint x: 383, endPoint y: 258, distance: 45.9
click at [383, 258] on div "PL2666744-04" at bounding box center [382, 256] width 98 height 53
copy span "PL2666744-04"
click at [456, 265] on span "Show all" at bounding box center [479, 266] width 90 height 8
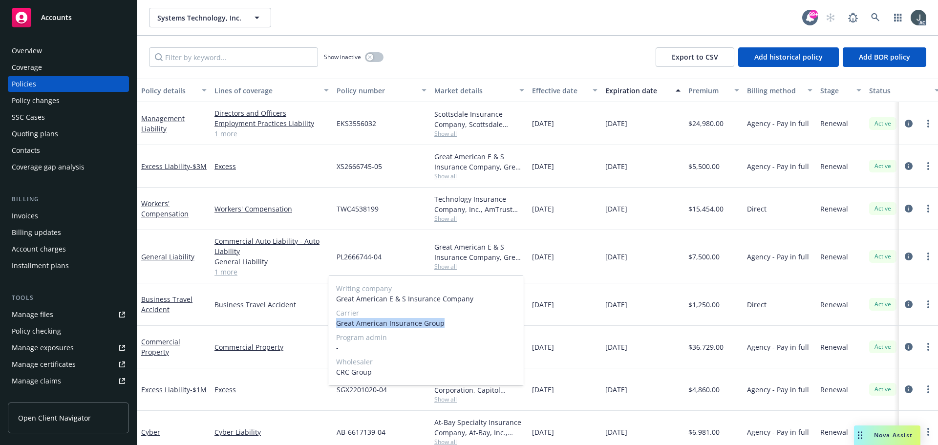
drag, startPoint x: 338, startPoint y: 324, endPoint x: 451, endPoint y: 327, distance: 113.4
click at [451, 327] on div "Writing company Great American E & S Insurance Company Carrier Great American I…" at bounding box center [425, 330] width 195 height 109
copy span "Great American Insurance Group"
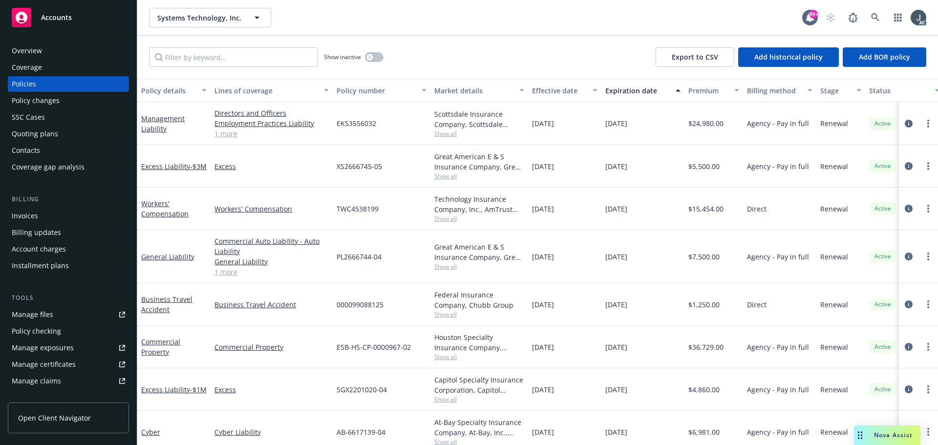
click at [618, 300] on span "[DATE]" at bounding box center [616, 304] width 22 height 10
click at [707, 257] on span "$7,500.00" at bounding box center [703, 257] width 31 height 10
click at [235, 187] on div "Excess" at bounding box center [272, 166] width 122 height 43
drag, startPoint x: 345, startPoint y: 166, endPoint x: 393, endPoint y: 167, distance: 47.4
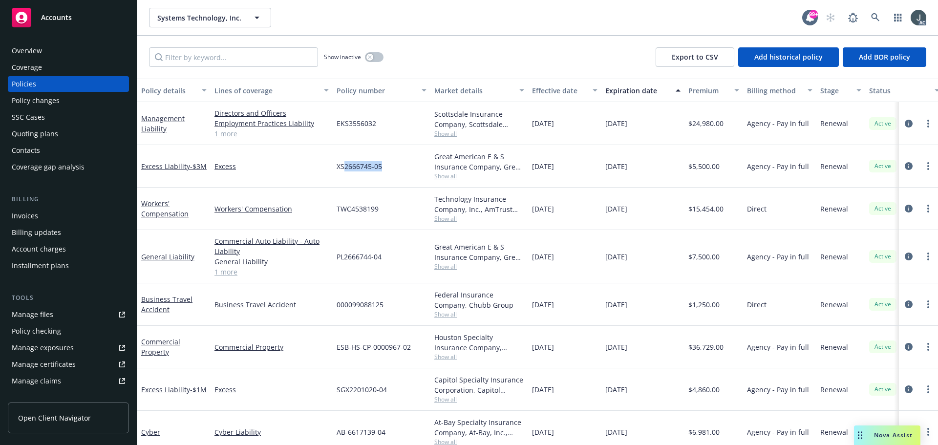
click at [393, 167] on div "XS2666745-05" at bounding box center [382, 166] width 98 height 43
click at [373, 56] on div "button" at bounding box center [369, 57] width 7 height 7
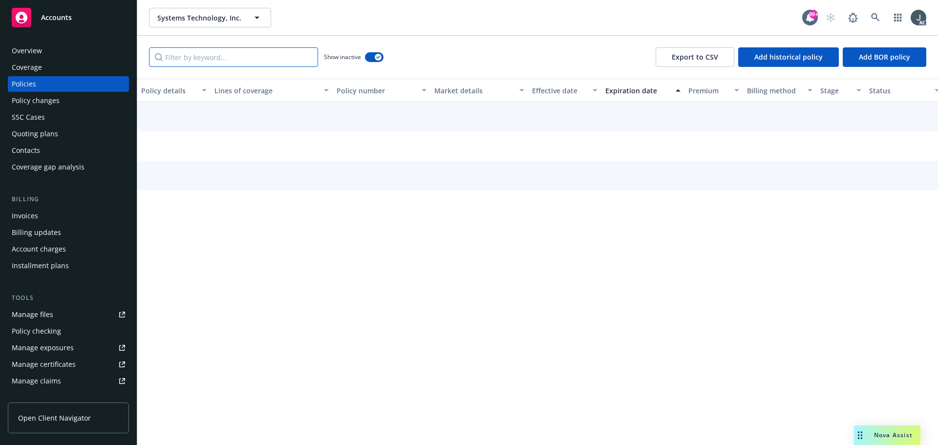
click at [223, 53] on input "Filter by keyword..." at bounding box center [233, 57] width 169 height 20
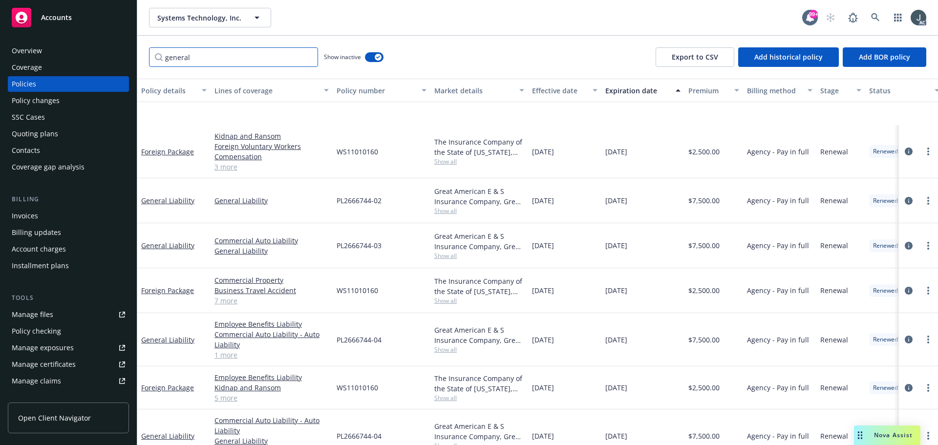
scroll to position [358, 0]
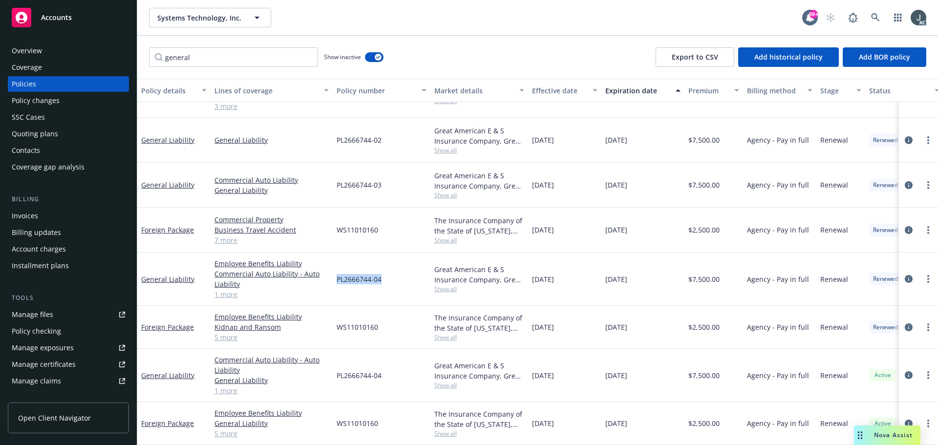
drag, startPoint x: 337, startPoint y: 271, endPoint x: 384, endPoint y: 271, distance: 46.9
click at [384, 271] on div "PL2666744-04" at bounding box center [382, 279] width 98 height 53
copy span "PL2666744-04"
click at [440, 285] on span "Show all" at bounding box center [479, 289] width 90 height 8
click at [622, 306] on div "[DATE]" at bounding box center [642, 327] width 83 height 43
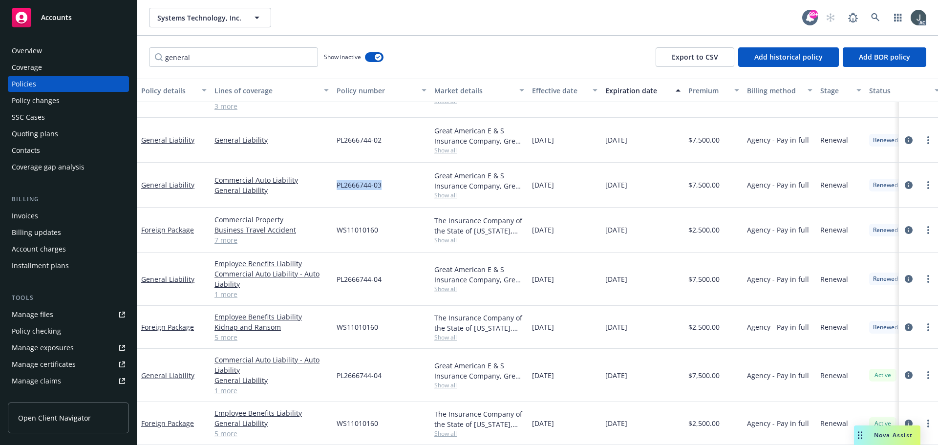
drag, startPoint x: 337, startPoint y: 176, endPoint x: 398, endPoint y: 177, distance: 61.6
click at [398, 177] on div "PL2666744-03" at bounding box center [382, 185] width 98 height 45
copy span "PL2666744-03"
click at [453, 191] on span "Show all" at bounding box center [479, 195] width 90 height 8
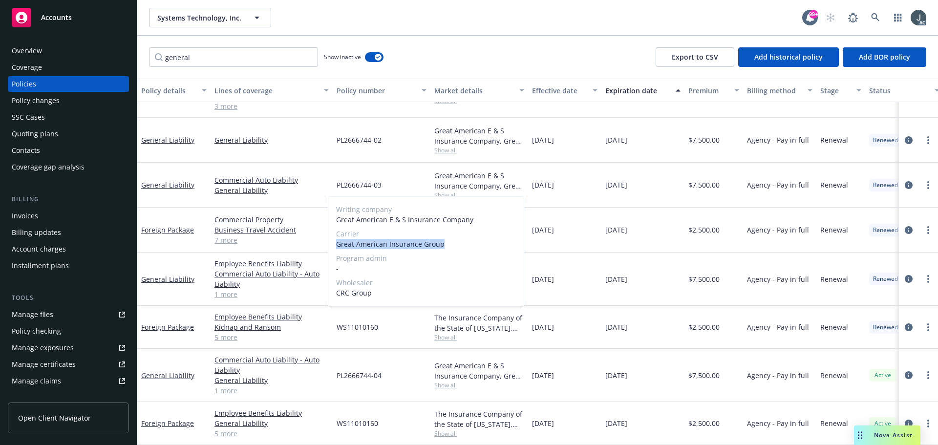
drag, startPoint x: 337, startPoint y: 245, endPoint x: 445, endPoint y: 248, distance: 108.0
click at [445, 248] on span "Great American Insurance Group" at bounding box center [426, 244] width 180 height 10
copy span "Great American Insurance Group"
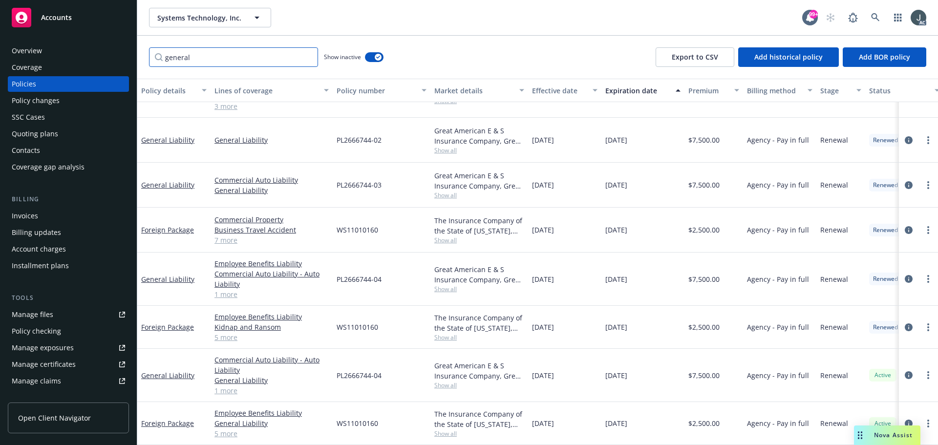
click at [176, 63] on input "general" at bounding box center [233, 57] width 169 height 20
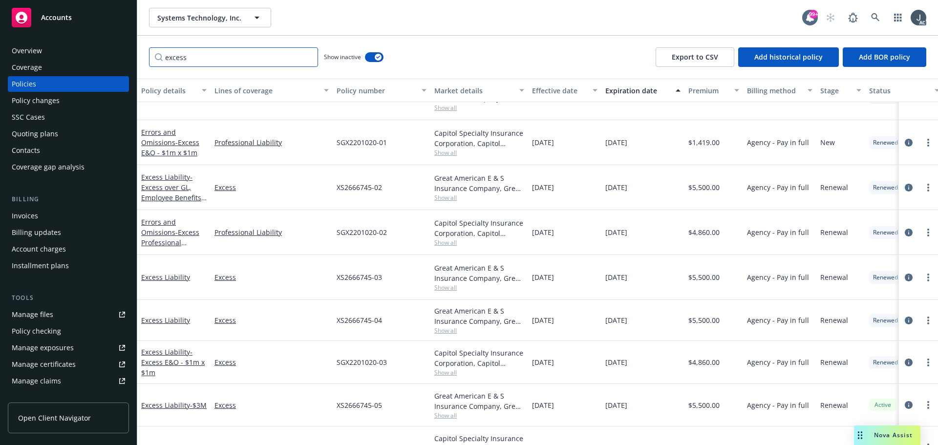
scroll to position [97, 0]
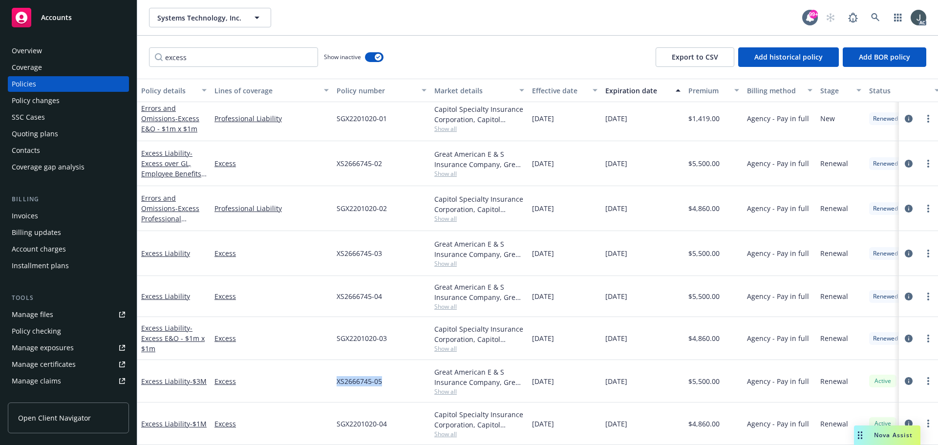
drag, startPoint x: 333, startPoint y: 375, endPoint x: 388, endPoint y: 377, distance: 55.2
click at [388, 377] on div "XS2666745-05" at bounding box center [382, 381] width 98 height 43
copy span "XS2666745-05"
click at [442, 387] on span "Show all" at bounding box center [479, 391] width 90 height 8
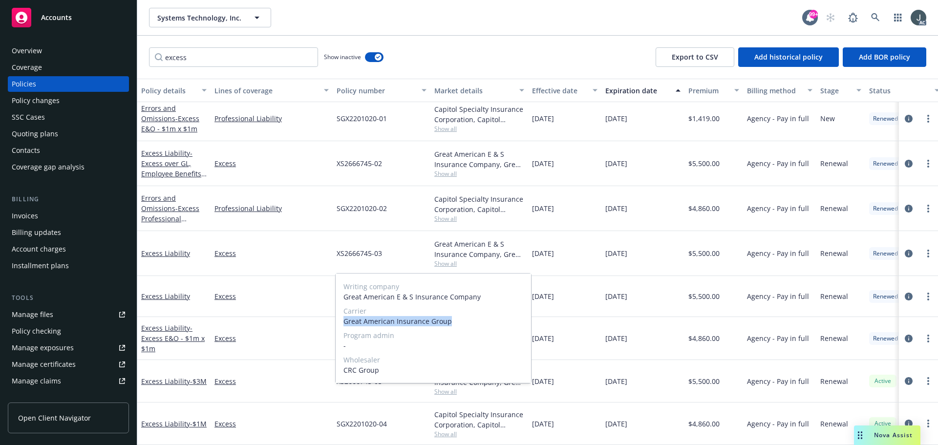
drag, startPoint x: 344, startPoint y: 322, endPoint x: 466, endPoint y: 323, distance: 122.1
click at [466, 323] on span "Great American Insurance Group" at bounding box center [433, 321] width 180 height 10
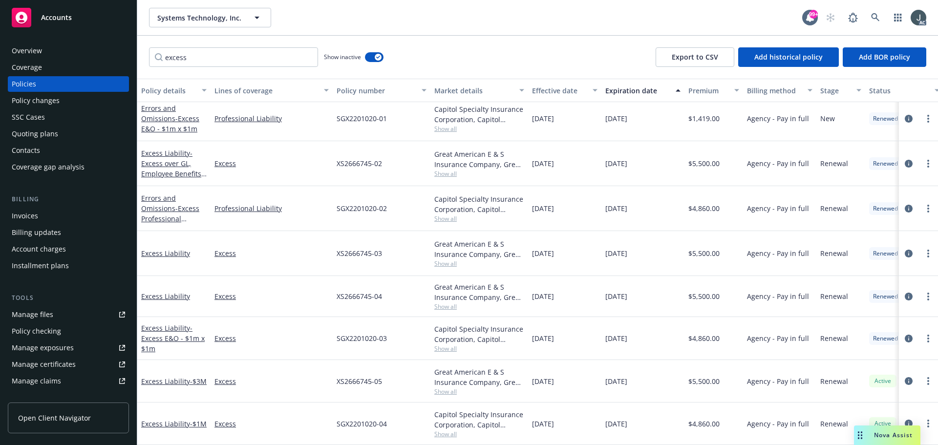
click at [665, 307] on div "[DATE]" at bounding box center [642, 296] width 83 height 41
drag, startPoint x: 337, startPoint y: 291, endPoint x: 396, endPoint y: 293, distance: 58.6
click at [396, 293] on div "XS2666745-04" at bounding box center [382, 296] width 98 height 41
click at [453, 302] on span "Show all" at bounding box center [479, 306] width 90 height 8
click at [610, 337] on div "[DATE]" at bounding box center [642, 338] width 83 height 43
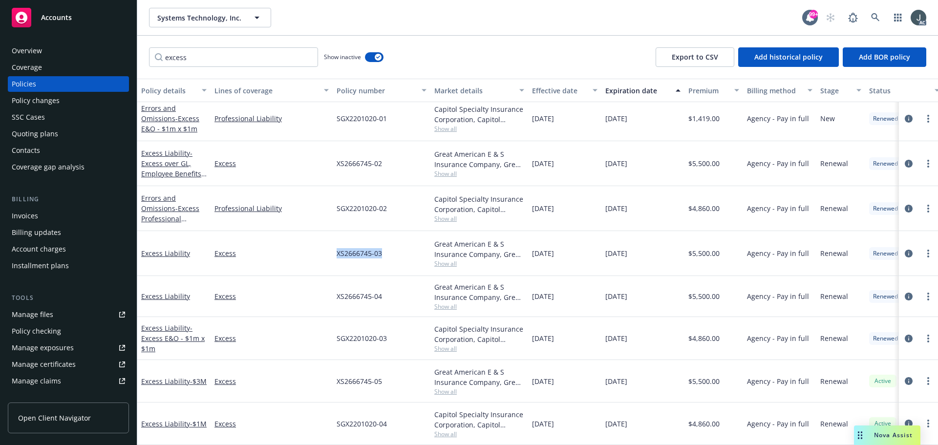
drag, startPoint x: 336, startPoint y: 247, endPoint x: 385, endPoint y: 250, distance: 49.4
click at [385, 250] on div "XS2666745-03" at bounding box center [382, 253] width 98 height 45
click at [455, 259] on span "Show all" at bounding box center [479, 263] width 90 height 8
click at [183, 62] on input "excess" at bounding box center [233, 57] width 169 height 20
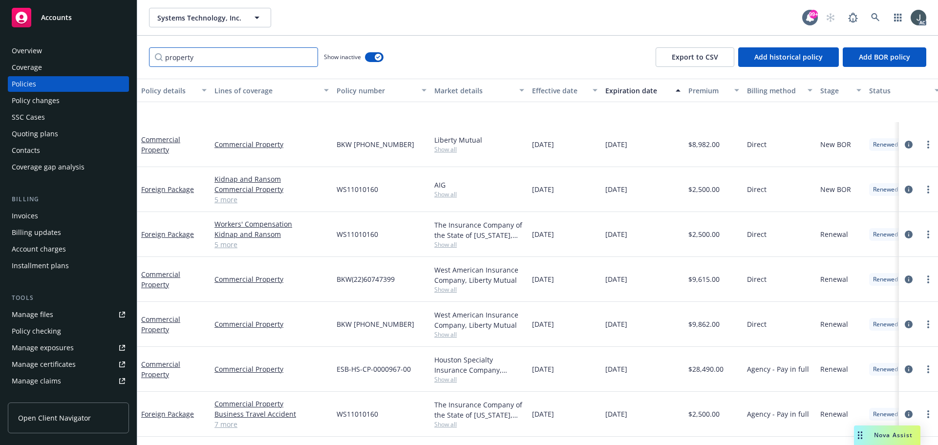
scroll to position [180, 0]
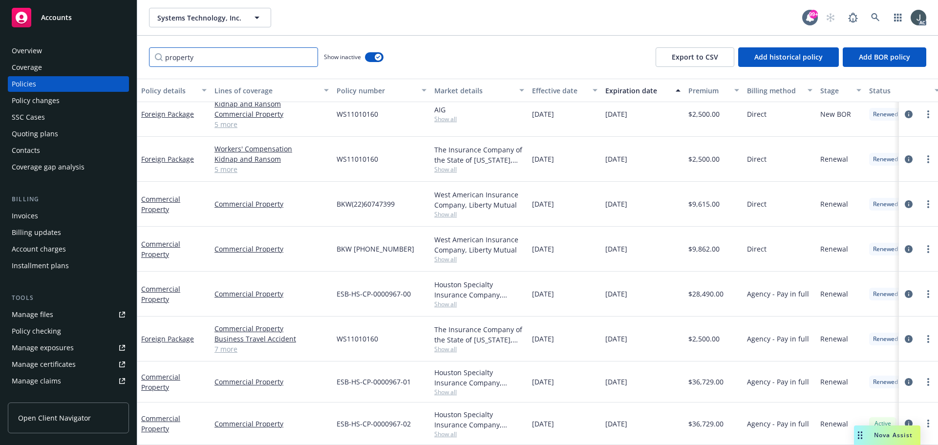
type input "property"
drag, startPoint x: 335, startPoint y: 417, endPoint x: 411, endPoint y: 417, distance: 76.2
click at [411, 417] on div "ESB-HS-CP-0000967-02" at bounding box center [382, 424] width 98 height 43
click at [449, 430] on span "Show all" at bounding box center [479, 434] width 90 height 8
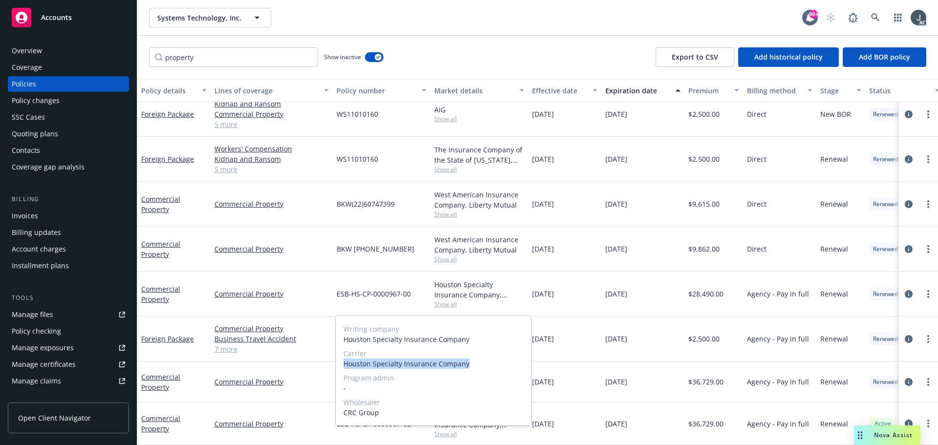
drag, startPoint x: 344, startPoint y: 364, endPoint x: 471, endPoint y: 365, distance: 127.0
click at [471, 365] on span "Houston Specialty Insurance Company" at bounding box center [433, 364] width 180 height 10
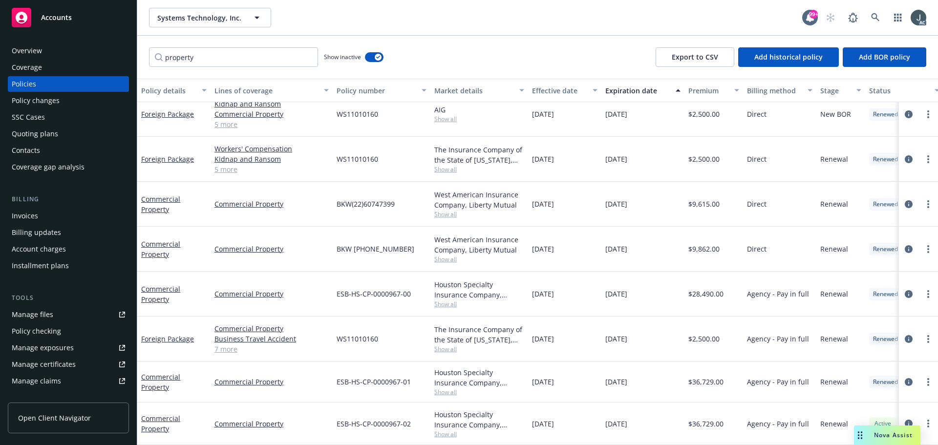
click at [695, 382] on div "$36,729.00" at bounding box center [713, 382] width 59 height 41
drag, startPoint x: 532, startPoint y: 417, endPoint x: 569, endPoint y: 417, distance: 37.1
click at [569, 417] on div "[DATE]" at bounding box center [564, 424] width 73 height 43
click at [704, 419] on span "$36,729.00" at bounding box center [705, 424] width 35 height 10
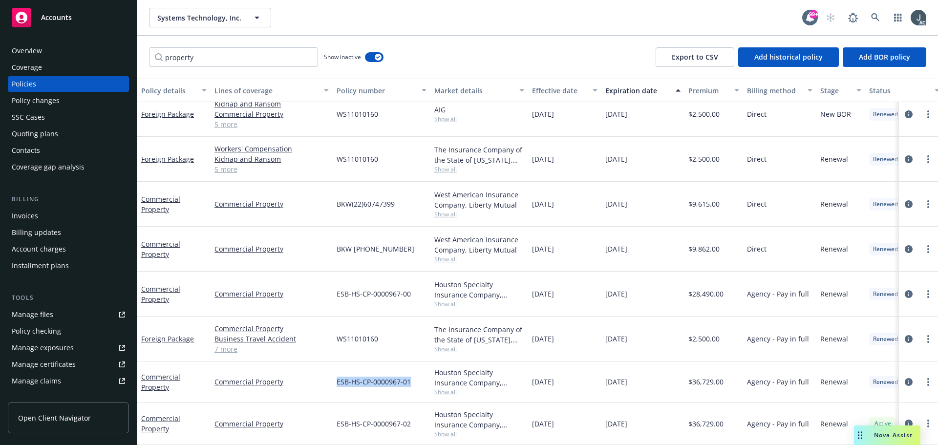
drag, startPoint x: 335, startPoint y: 376, endPoint x: 417, endPoint y: 376, distance: 81.6
click at [417, 376] on div "ESB-HS-CP-0000967-01" at bounding box center [382, 382] width 98 height 41
click at [454, 388] on span "Show all" at bounding box center [479, 392] width 90 height 8
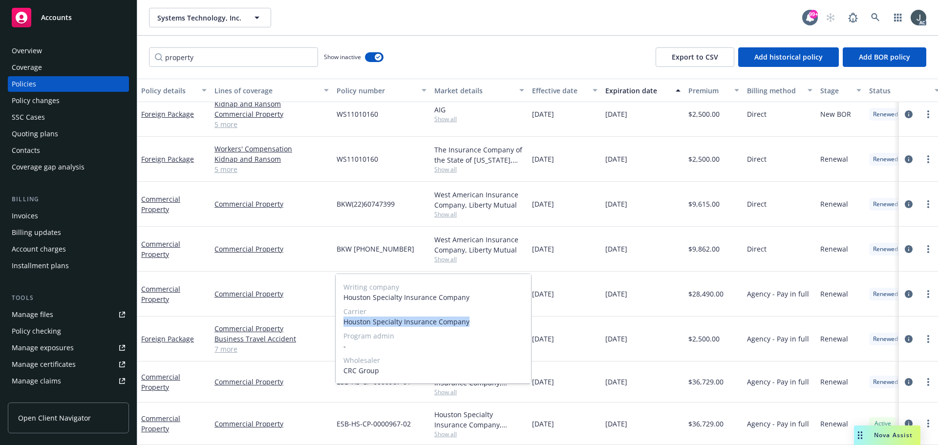
drag, startPoint x: 344, startPoint y: 322, endPoint x: 484, endPoint y: 323, distance: 140.2
click at [484, 323] on span "Houston Specialty Insurance Company" at bounding box center [433, 322] width 180 height 10
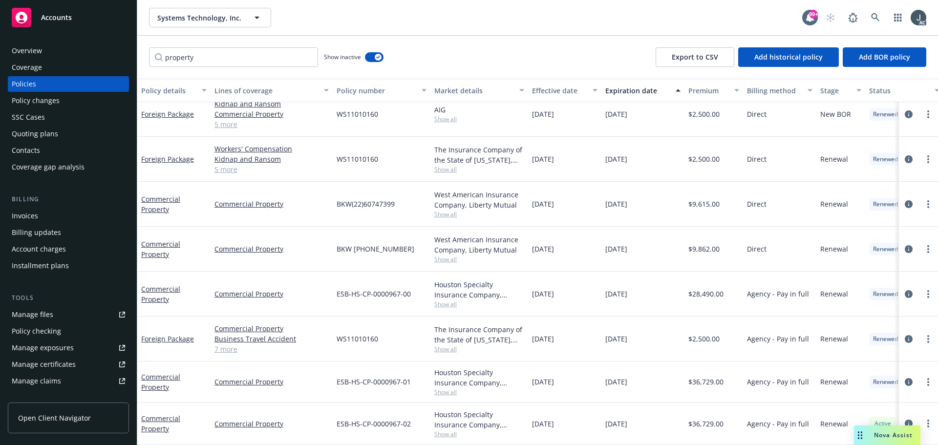
click at [631, 338] on div "[DATE]" at bounding box center [642, 339] width 83 height 45
click at [700, 377] on span "$36,729.00" at bounding box center [705, 382] width 35 height 10
drag, startPoint x: 338, startPoint y: 285, endPoint x: 414, endPoint y: 290, distance: 76.9
click at [414, 290] on div "ESB-HS-CP-0000967-00" at bounding box center [382, 294] width 98 height 45
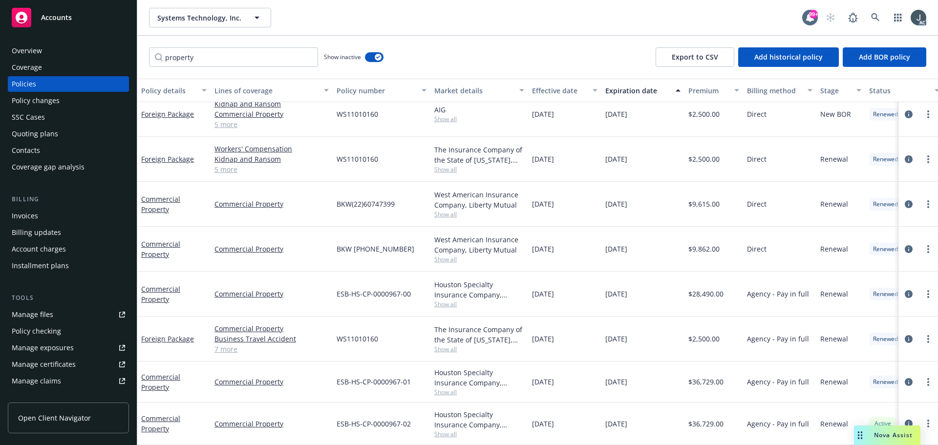
click at [448, 300] on span "Show all" at bounding box center [479, 304] width 90 height 8
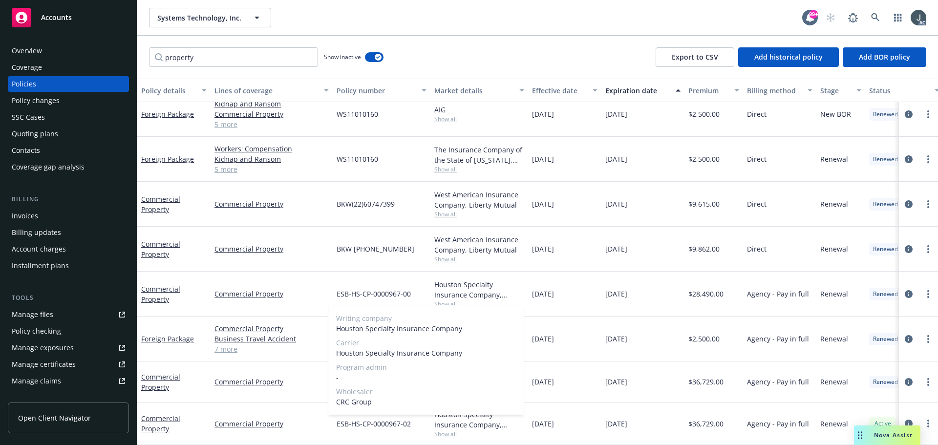
click at [338, 352] on span "Houston Specialty Insurance Company" at bounding box center [426, 353] width 180 height 10
click at [336, 352] on div "Writing company Houston Specialty Insurance Company Carrier Houston Specialty I…" at bounding box center [425, 359] width 195 height 109
drag, startPoint x: 336, startPoint y: 354, endPoint x: 475, endPoint y: 356, distance: 139.3
click at [475, 356] on span "Houston Specialty Insurance Company" at bounding box center [426, 353] width 180 height 10
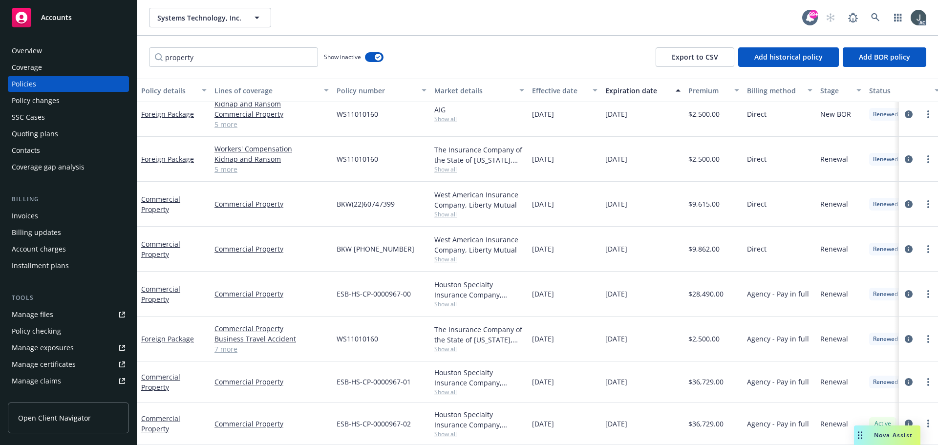
click at [649, 299] on div "[DATE]" at bounding box center [642, 294] width 83 height 45
click at [697, 289] on span "$28,490.00" at bounding box center [705, 294] width 35 height 10
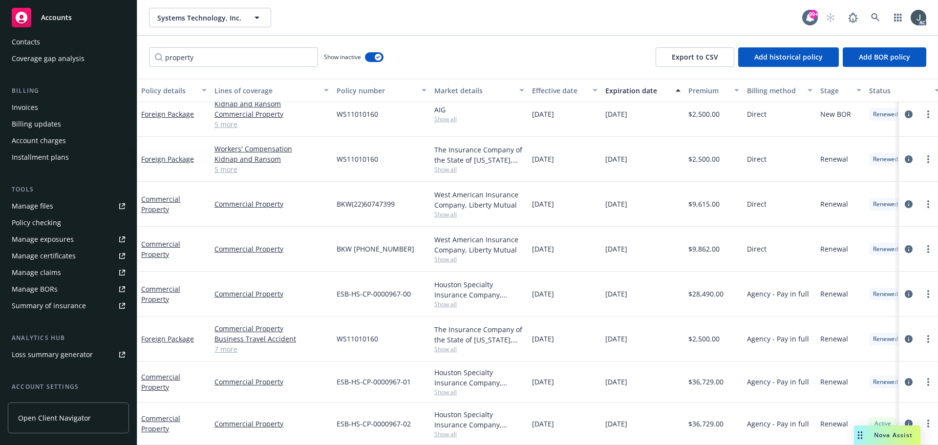
scroll to position [192, 0]
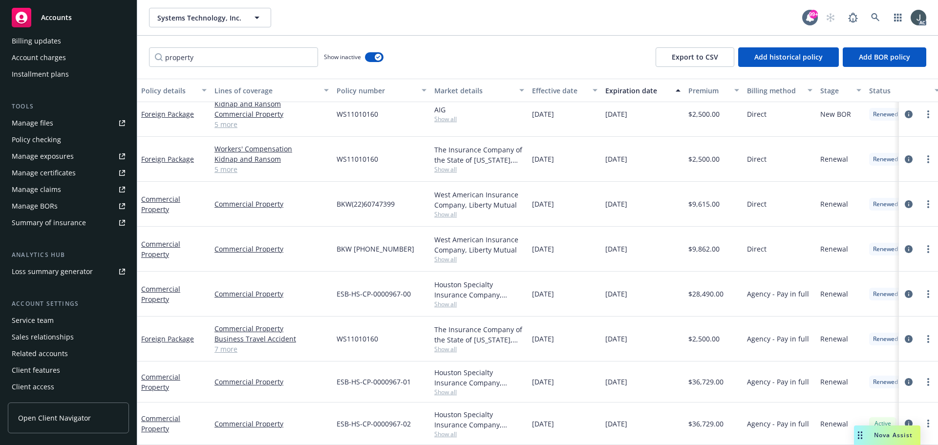
click at [55, 319] on div "Service team" at bounding box center [68, 321] width 113 height 16
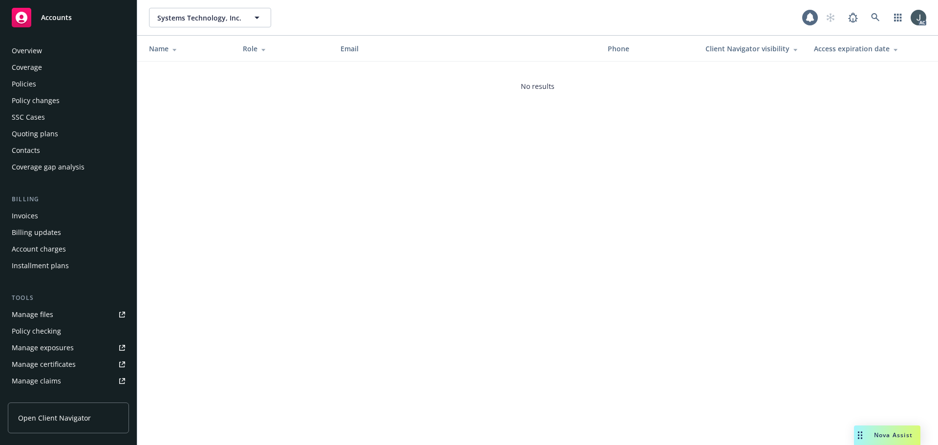
scroll to position [192, 0]
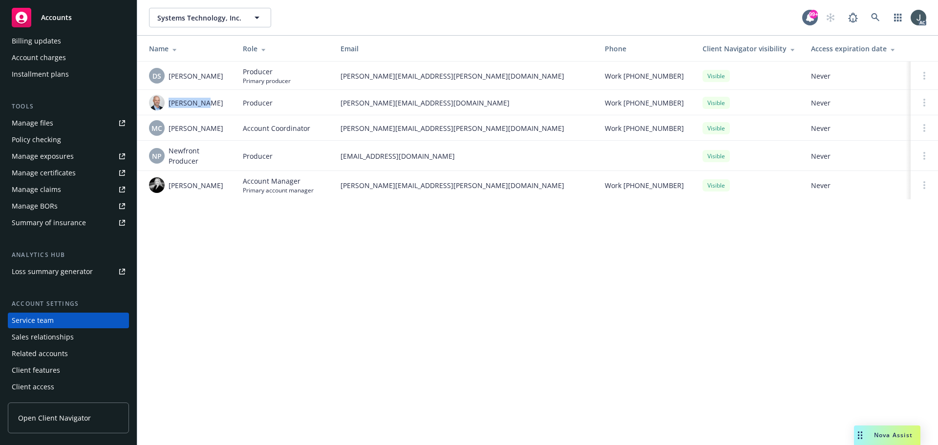
drag, startPoint x: 209, startPoint y: 100, endPoint x: 168, endPoint y: 102, distance: 41.1
click at [168, 102] on div "[PERSON_NAME]" at bounding box center [188, 103] width 78 height 16
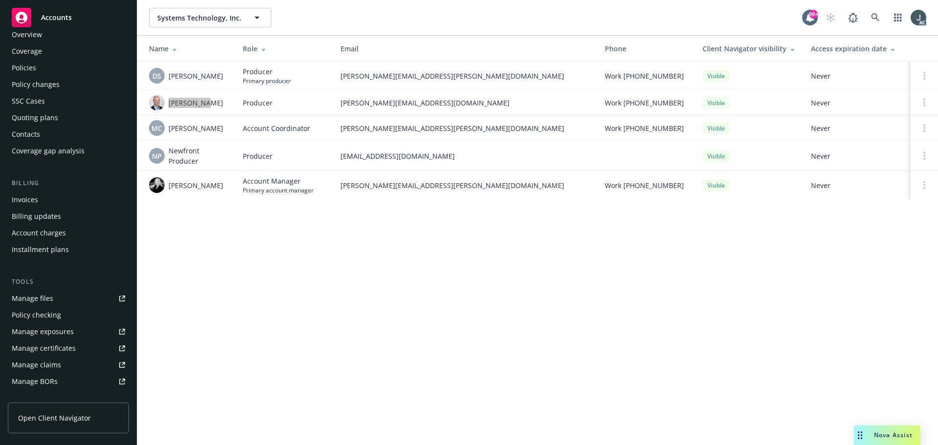
scroll to position [0, 0]
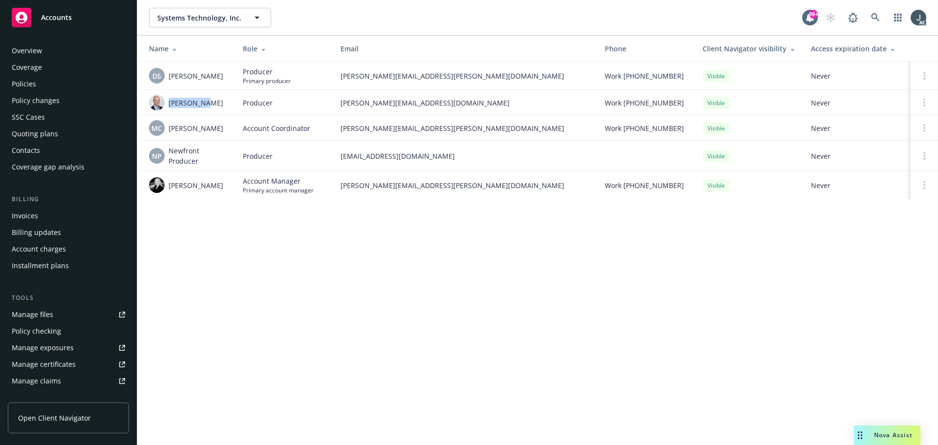
drag, startPoint x: 35, startPoint y: 83, endPoint x: 94, endPoint y: 86, distance: 59.2
click at [35, 83] on div "Policies" at bounding box center [24, 84] width 24 height 16
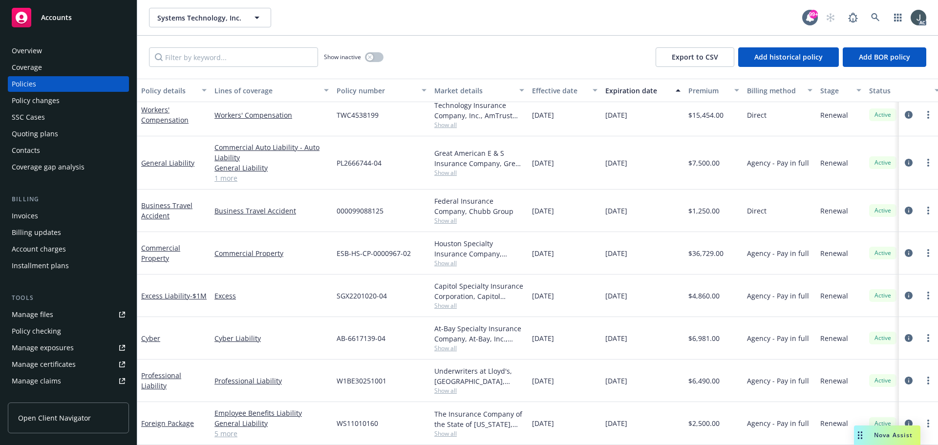
scroll to position [97, 0]
click at [267, 57] on input "Filter by keyword..." at bounding box center [233, 57] width 169 height 20
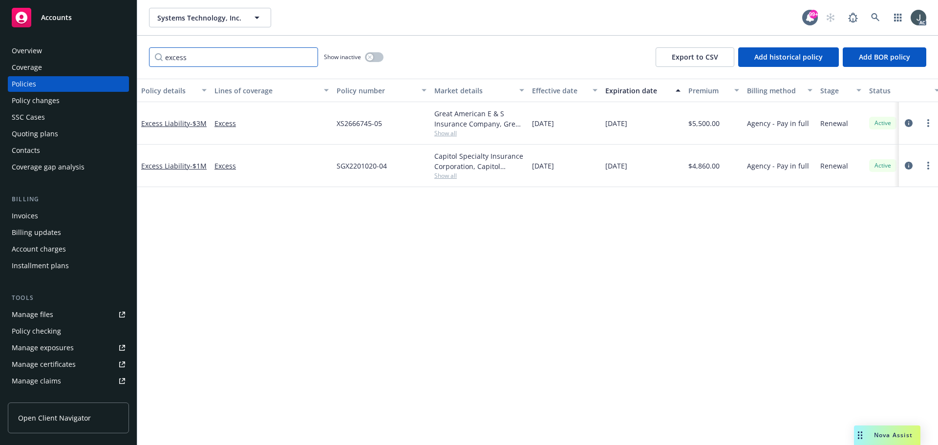
scroll to position [0, 0]
click at [377, 60] on button "button" at bounding box center [374, 57] width 19 height 10
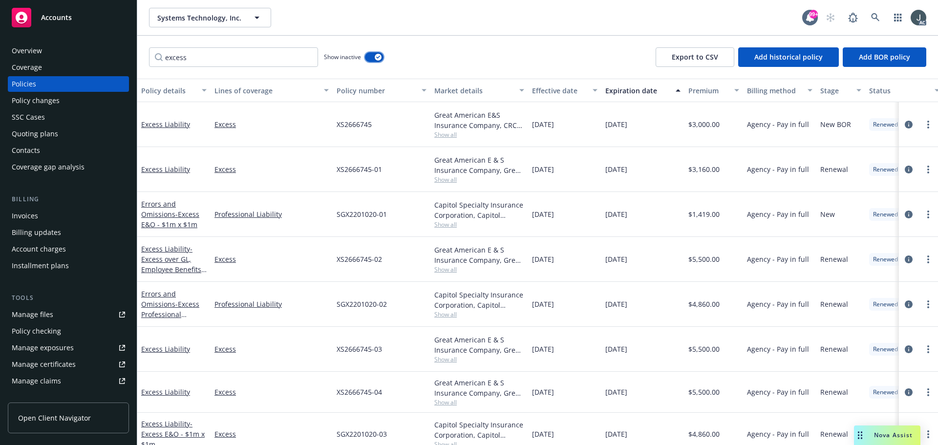
scroll to position [97, 0]
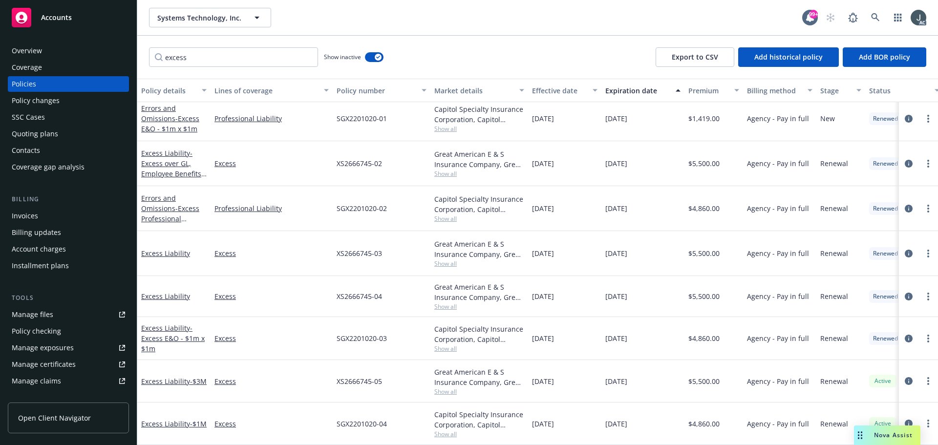
click at [448, 387] on span "Show all" at bounding box center [479, 391] width 90 height 8
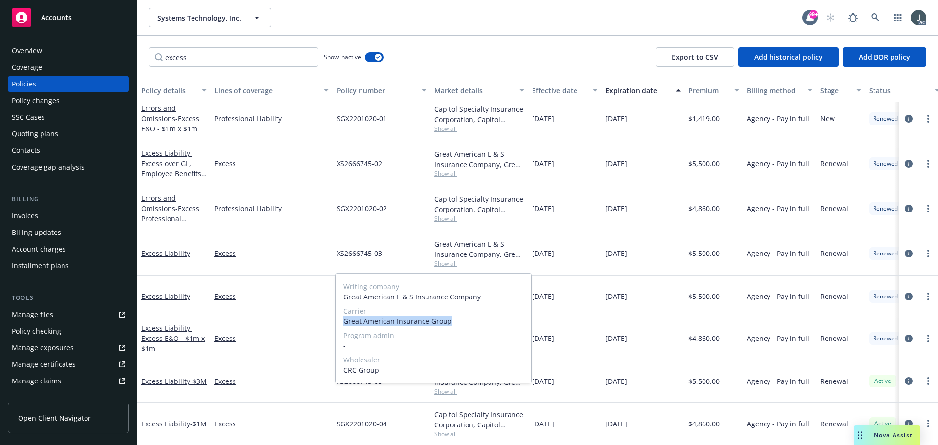
drag, startPoint x: 342, startPoint y: 321, endPoint x: 460, endPoint y: 322, distance: 117.7
click at [460, 322] on div "Writing company Great American E & S Insurance Company Carrier Great American I…" at bounding box center [433, 328] width 195 height 109
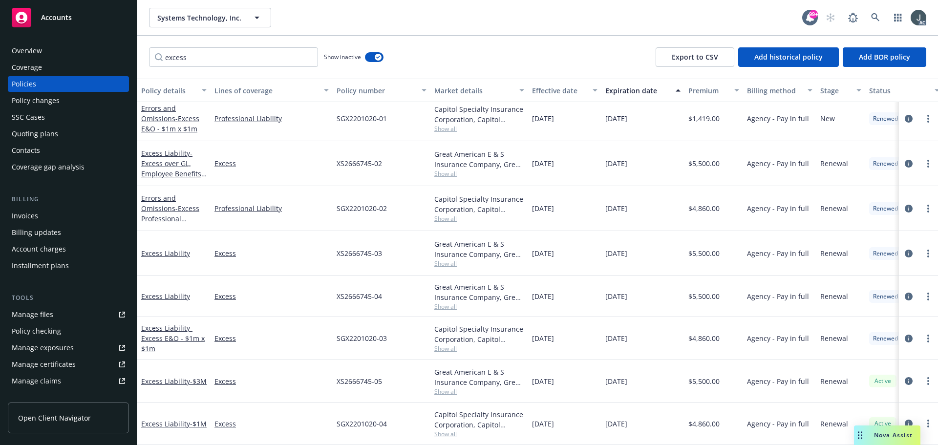
click at [592, 348] on div "[DATE]" at bounding box center [564, 338] width 73 height 43
click at [191, 58] on input "excess" at bounding box center [233, 57] width 169 height 20
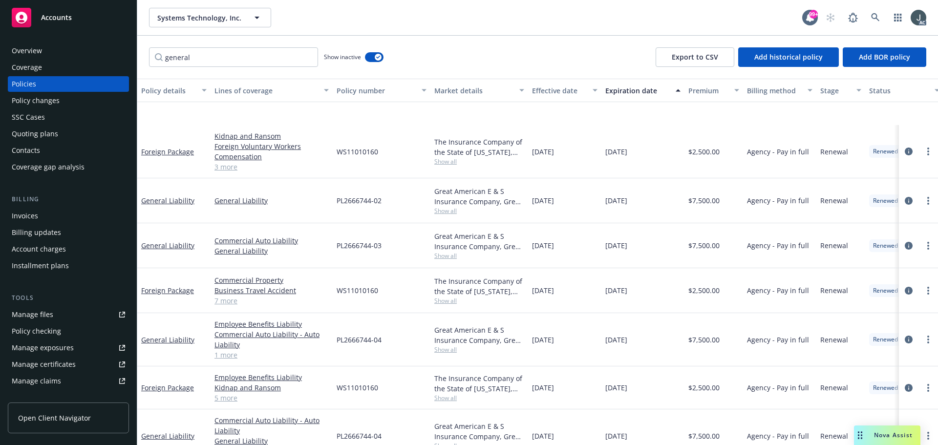
scroll to position [358, 0]
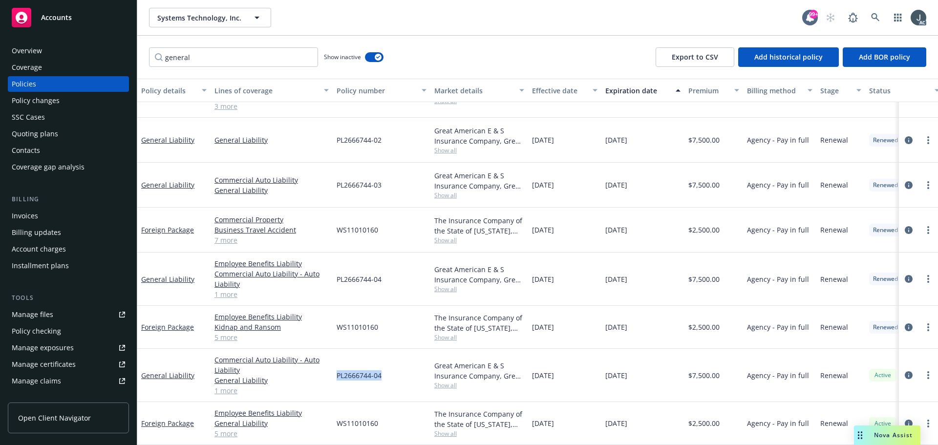
drag, startPoint x: 386, startPoint y: 370, endPoint x: 337, endPoint y: 370, distance: 49.3
click at [337, 370] on div "PL2666744-04" at bounding box center [382, 375] width 98 height 53
click at [449, 383] on div "Great American E & S Insurance Company, Great American Insurance Group, CRC Gro…" at bounding box center [479, 375] width 98 height 53
click at [450, 381] on span "Show all" at bounding box center [479, 385] width 90 height 8
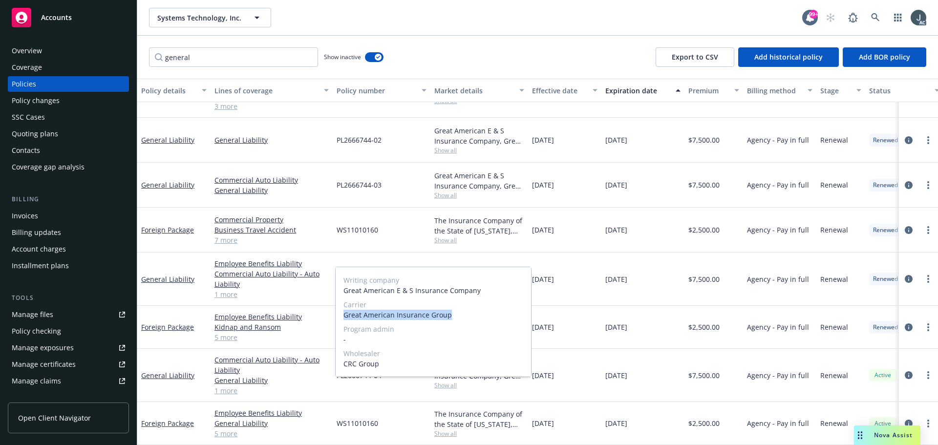
drag, startPoint x: 342, startPoint y: 315, endPoint x: 476, endPoint y: 316, distance: 133.9
click at [476, 316] on div "Writing company Great American E & S Insurance Company Carrier Great American I…" at bounding box center [433, 321] width 195 height 109
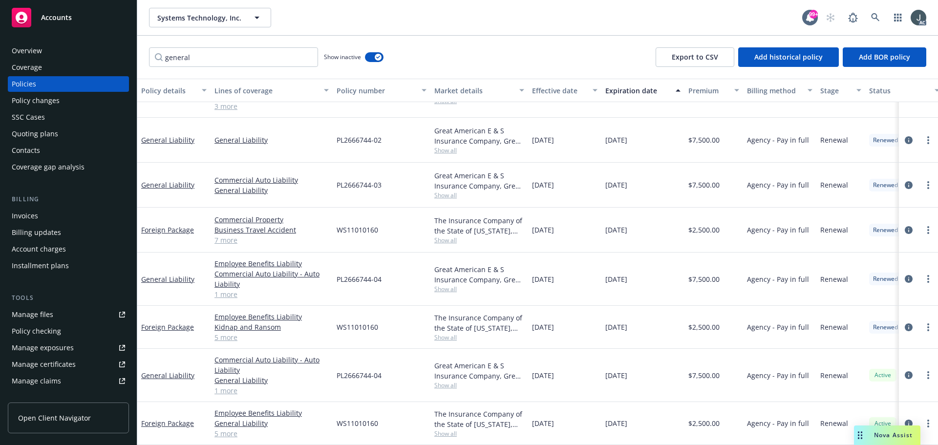
click at [391, 426] on div "WS11010160" at bounding box center [382, 423] width 98 height 43
drag, startPoint x: 386, startPoint y: 366, endPoint x: 334, endPoint y: 368, distance: 52.3
click at [334, 368] on div "PL2666744-04" at bounding box center [382, 375] width 98 height 53
click at [178, 59] on input "general" at bounding box center [233, 57] width 169 height 20
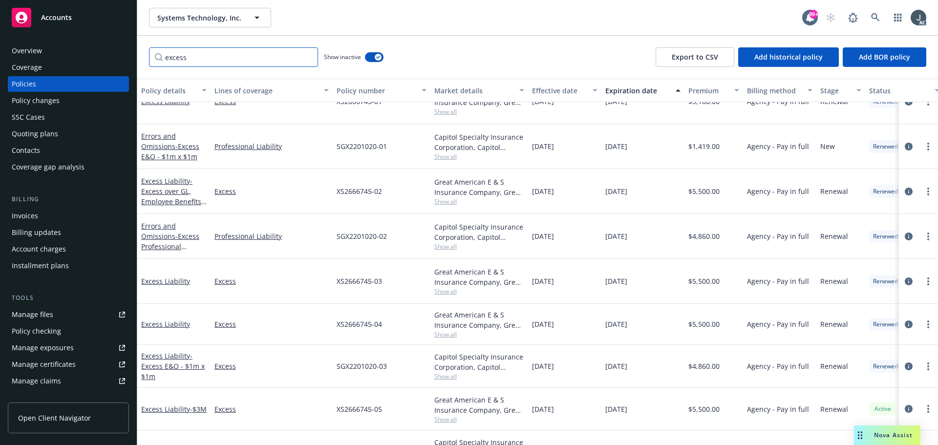
scroll to position [97, 0]
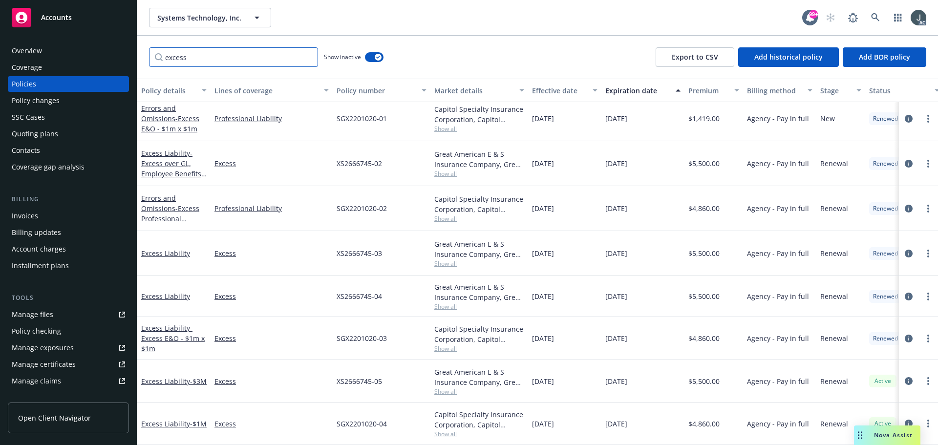
type input "excess"
click at [447, 387] on span "Show all" at bounding box center [479, 391] width 90 height 8
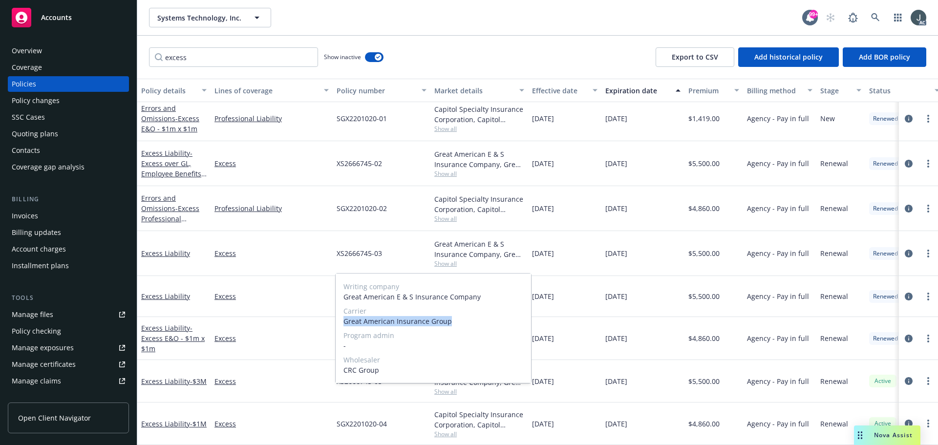
drag, startPoint x: 344, startPoint y: 320, endPoint x: 468, endPoint y: 322, distance: 123.6
click at [468, 322] on span "Great American Insurance Group" at bounding box center [433, 321] width 180 height 10
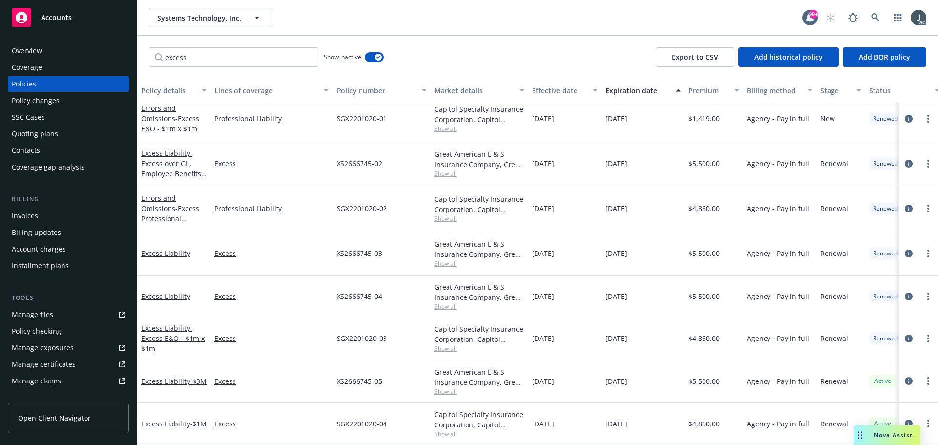
click at [318, 322] on div "Excess" at bounding box center [272, 338] width 122 height 43
click at [55, 57] on div "Overview" at bounding box center [68, 51] width 113 height 16
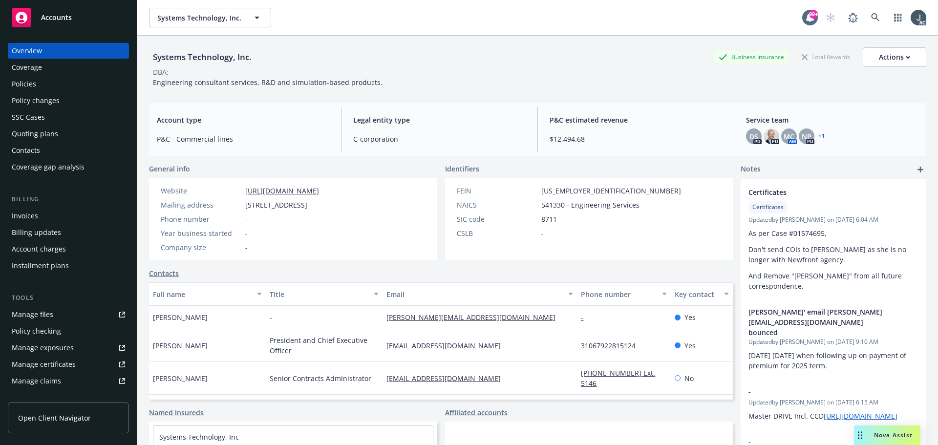
click at [21, 82] on div "Policies" at bounding box center [24, 84] width 24 height 16
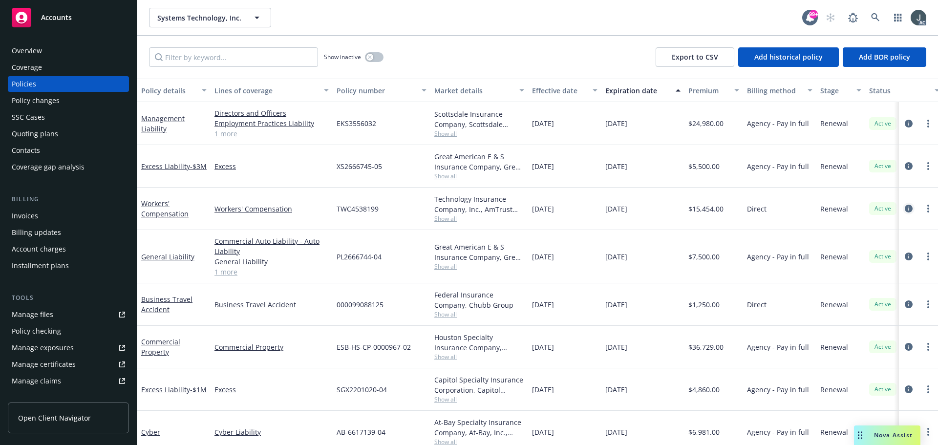
click at [905, 208] on icon "circleInformation" at bounding box center [909, 209] width 8 height 8
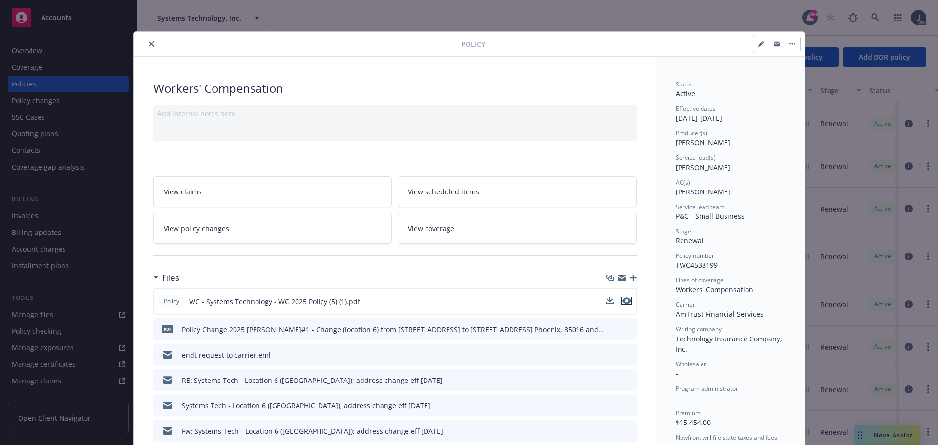
click at [626, 300] on icon "preview file" at bounding box center [626, 301] width 9 height 7
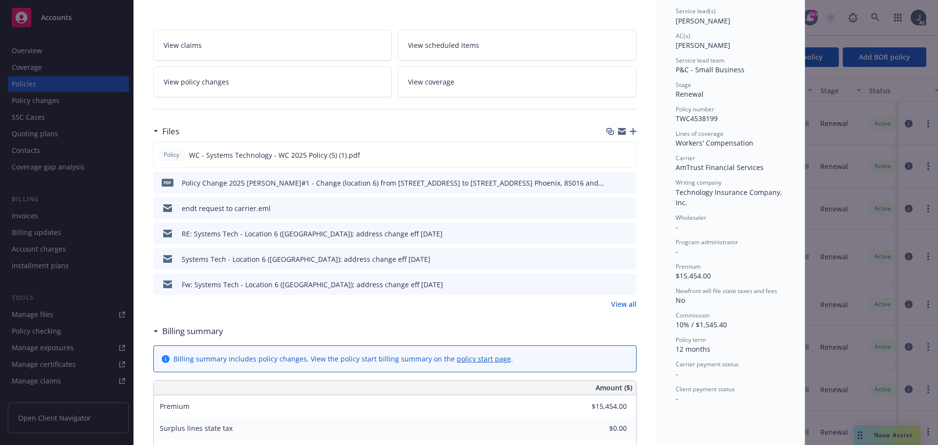
click at [617, 304] on link "View all" at bounding box center [623, 304] width 25 height 10
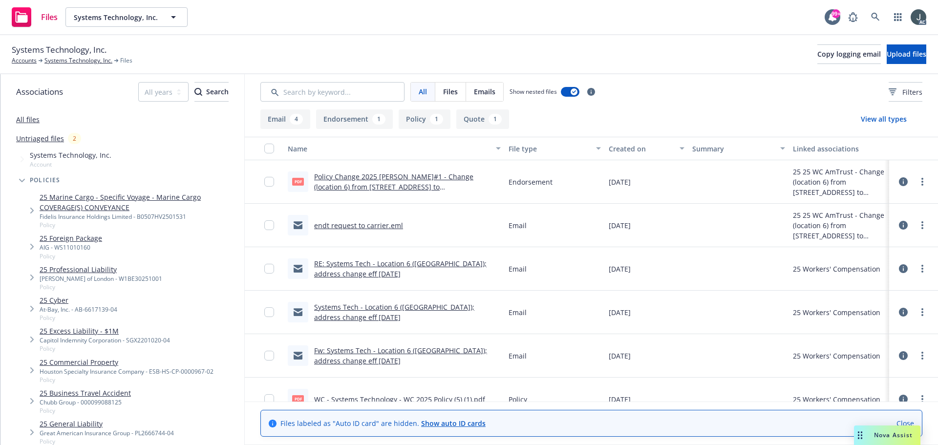
scroll to position [63, 0]
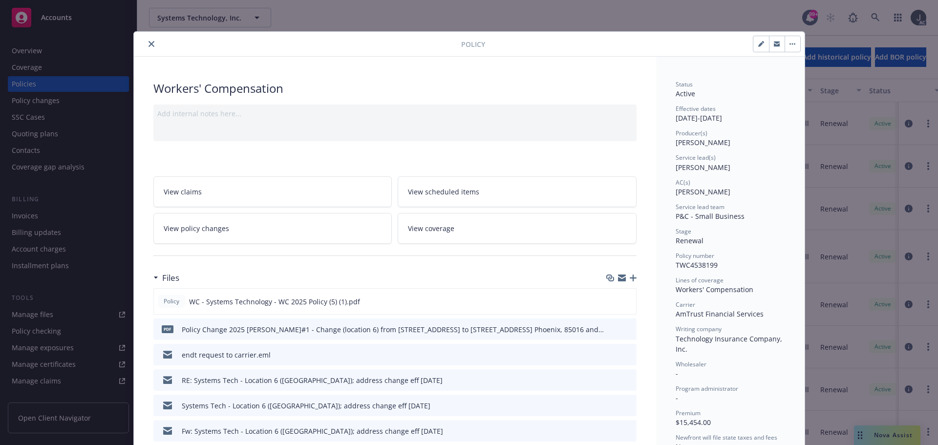
click at [149, 44] on icon "close" at bounding box center [152, 44] width 6 height 6
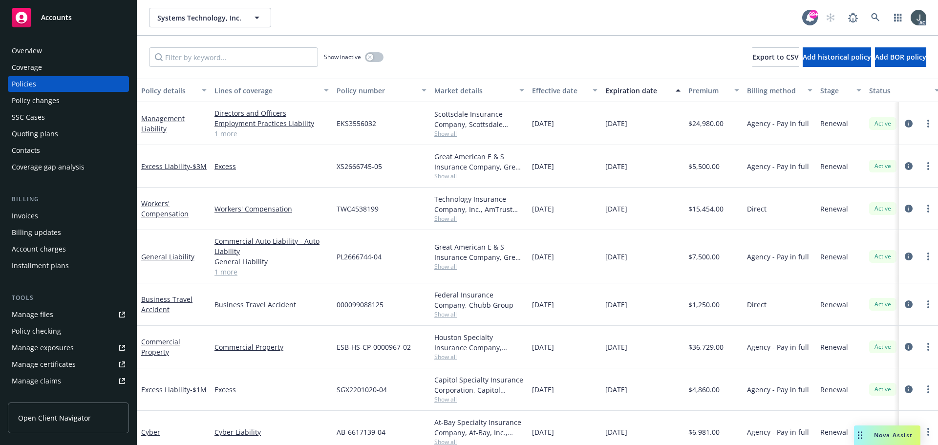
click at [44, 54] on div "Overview" at bounding box center [68, 51] width 113 height 16
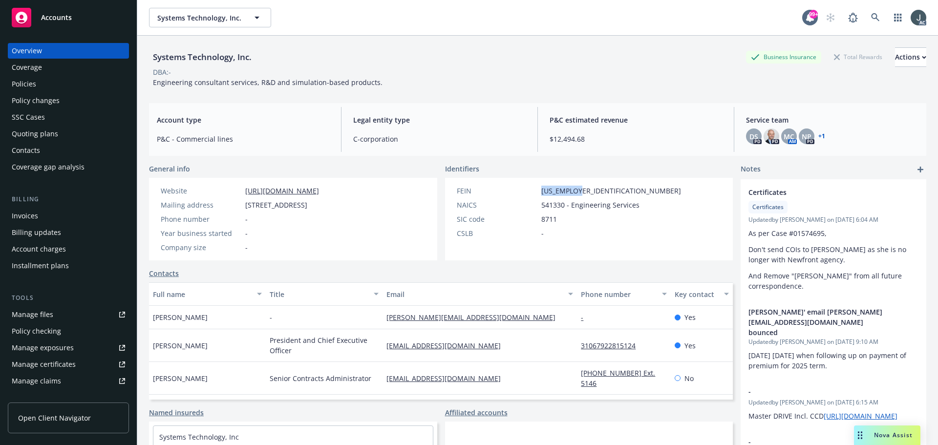
drag, startPoint x: 584, startPoint y: 188, endPoint x: 535, endPoint y: 189, distance: 48.9
click at [535, 189] on div "FEIN [US_EMPLOYER_IDENTIFICATION_NUMBER]" at bounding box center [569, 191] width 232 height 10
copy span "[US_EMPLOYER_IDENTIFICATION_NUMBER]"
click at [18, 81] on div "Policies" at bounding box center [24, 84] width 24 height 16
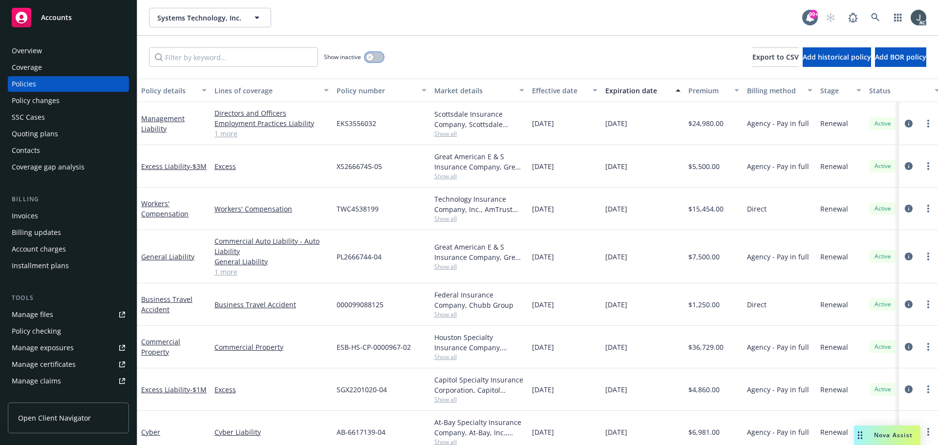
click at [382, 56] on button "button" at bounding box center [374, 57] width 19 height 10
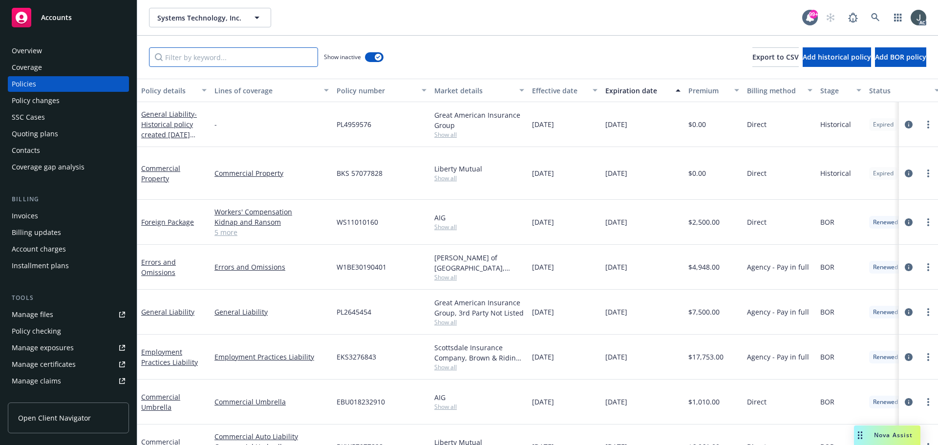
click at [204, 62] on input "Filter by keyword..." at bounding box center [233, 57] width 169 height 20
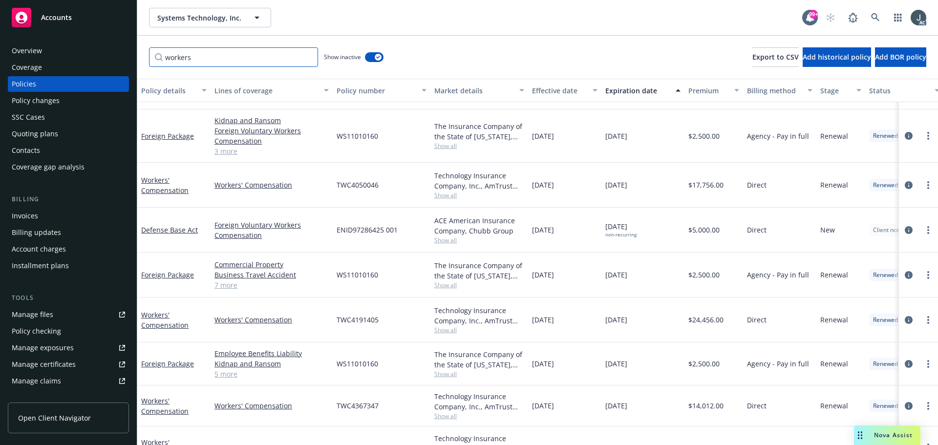
scroll to position [301, 0]
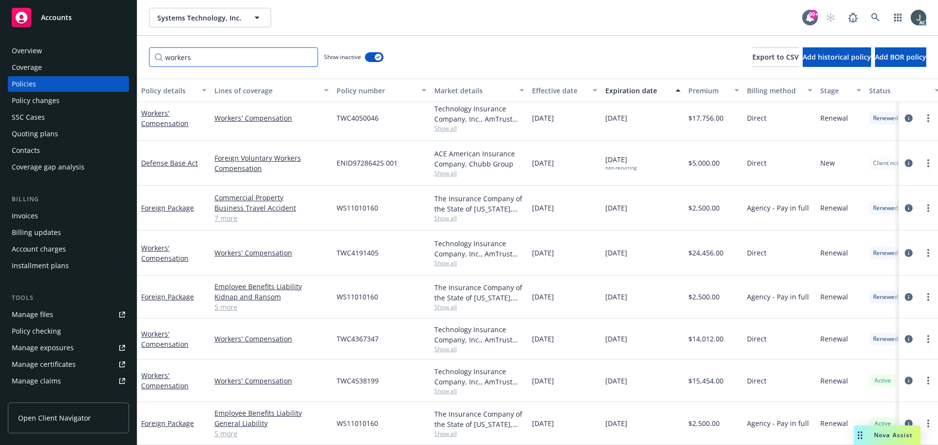
type input "workers"
click at [369, 376] on span "TWC4538199" at bounding box center [358, 381] width 42 height 10
copy span "TWC4538199"
click at [441, 387] on span "Show all" at bounding box center [479, 391] width 90 height 8
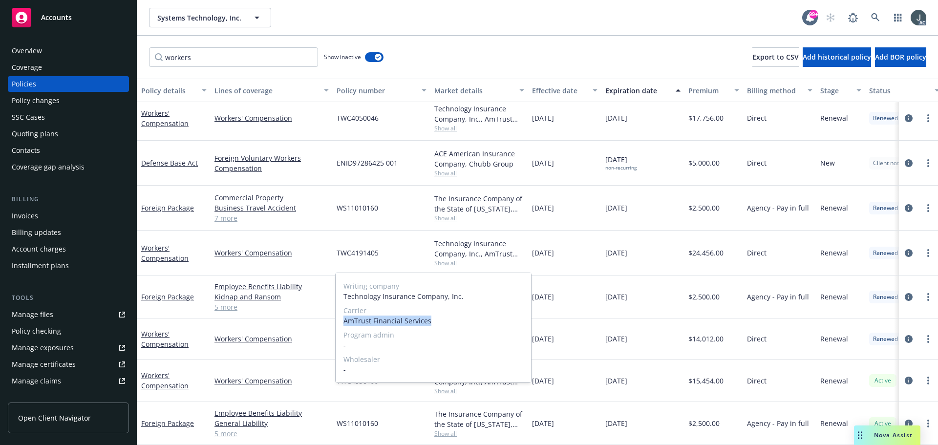
drag, startPoint x: 342, startPoint y: 322, endPoint x: 433, endPoint y: 321, distance: 90.4
click at [433, 321] on div "Writing company Technology Insurance Company, Inc. Carrier AmTrust Financial Se…" at bounding box center [433, 327] width 195 height 109
copy span "AmTrust Financial Services"
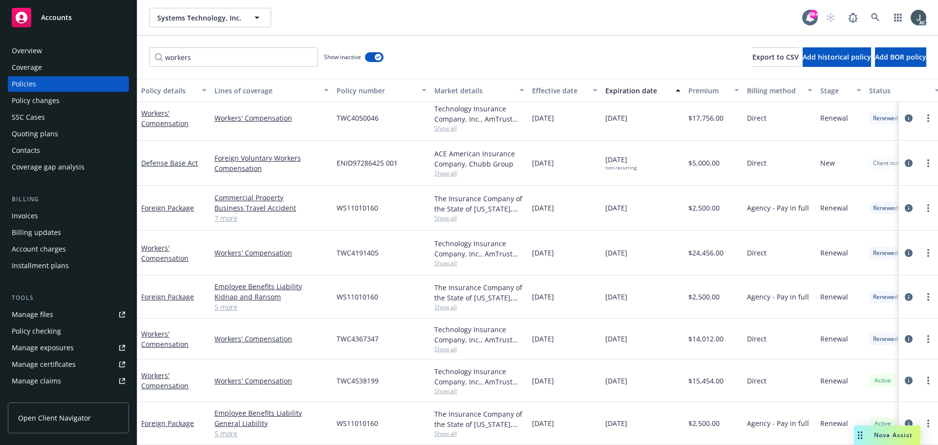
click at [785, 360] on div "Direct" at bounding box center [779, 381] width 73 height 43
click at [711, 376] on span "$15,454.00" at bounding box center [705, 381] width 35 height 10
copy span "15,454.00"
click at [446, 345] on span "Show all" at bounding box center [479, 349] width 90 height 8
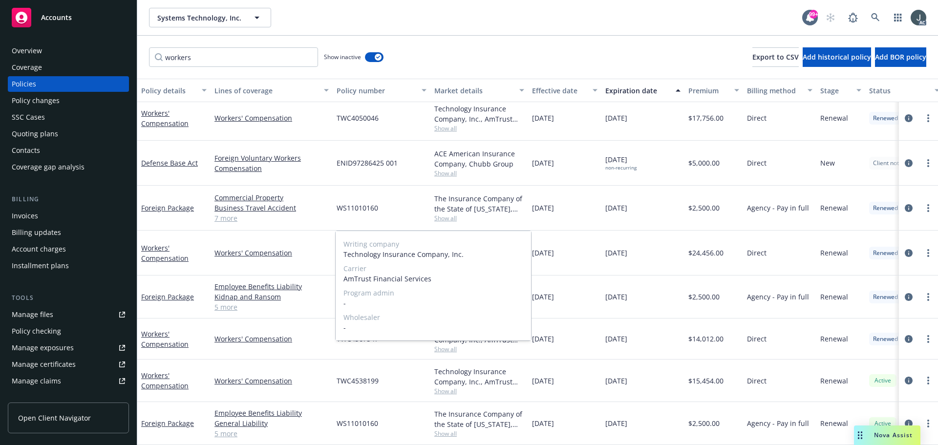
click at [446, 345] on span "Show all" at bounding box center [479, 349] width 90 height 8
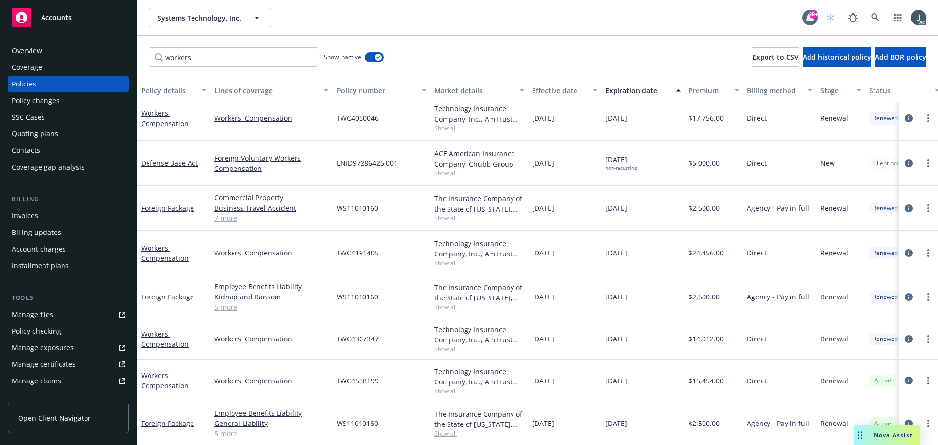
click at [701, 334] on span "$14,012.00" at bounding box center [705, 339] width 35 height 10
copy span "14,012.00"
click at [447, 259] on span "Show all" at bounding box center [479, 263] width 90 height 8
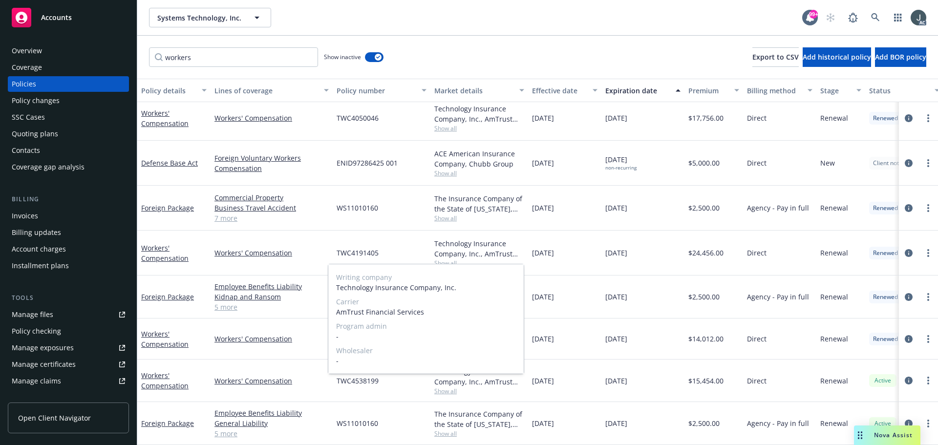
click at [447, 259] on span "Show all" at bounding box center [479, 263] width 90 height 8
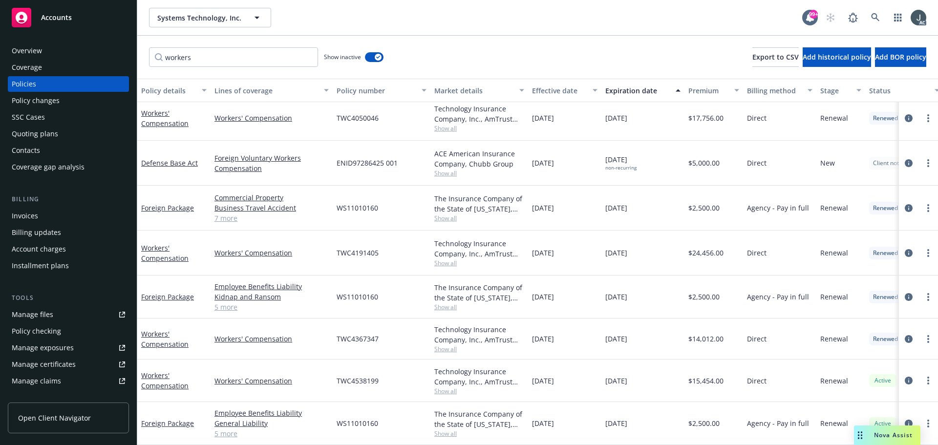
click at [700, 248] on span "$24,456.00" at bounding box center [705, 253] width 35 height 10
copy span "24,456.00"
click at [361, 113] on span "TWC4050046" at bounding box center [358, 118] width 42 height 10
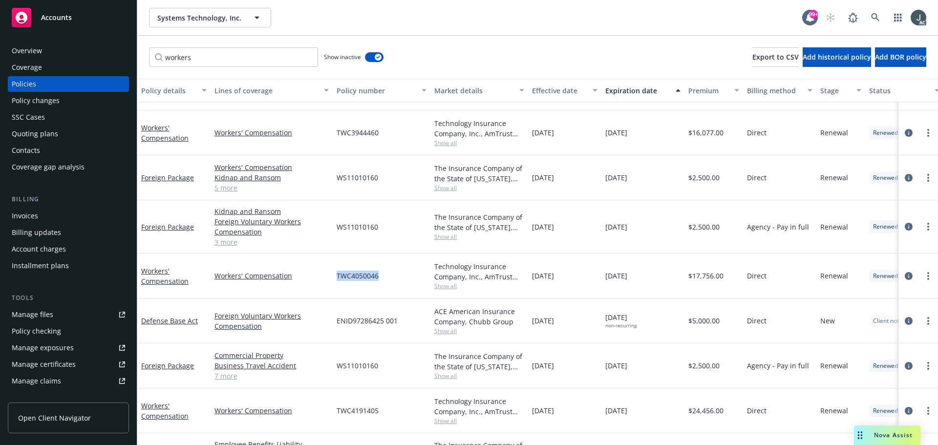
scroll to position [106, 0]
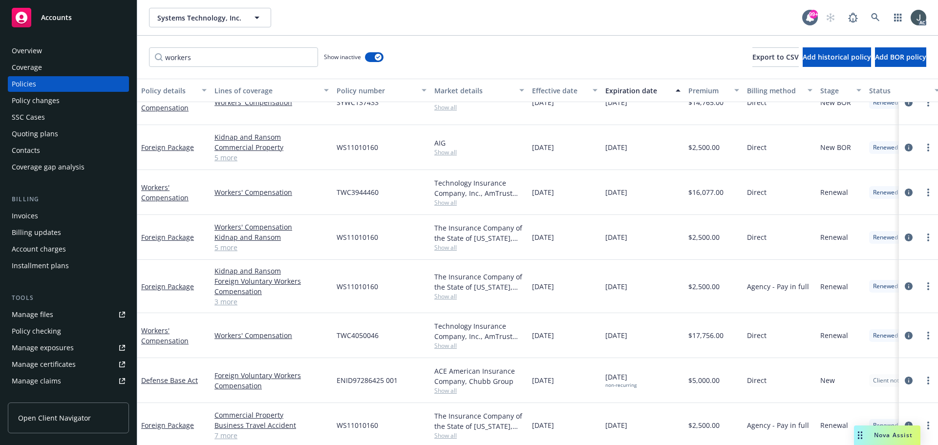
click at [447, 347] on span "Show all" at bounding box center [479, 346] width 90 height 8
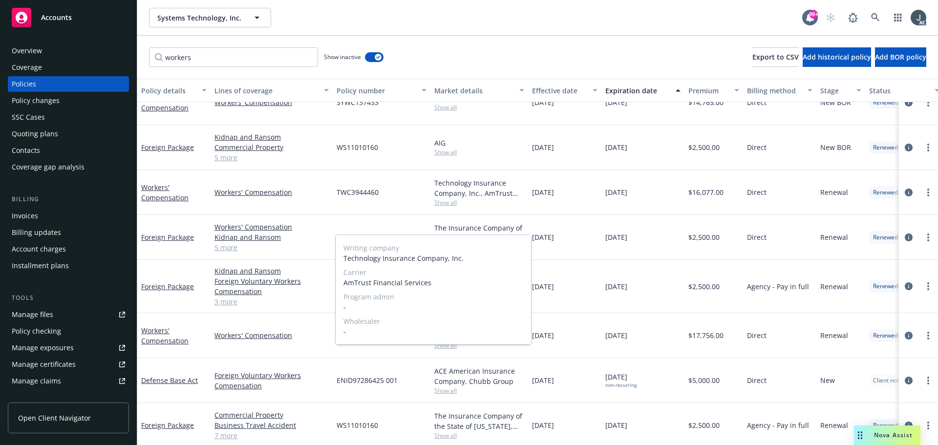
click at [447, 347] on span "Show all" at bounding box center [479, 346] width 90 height 8
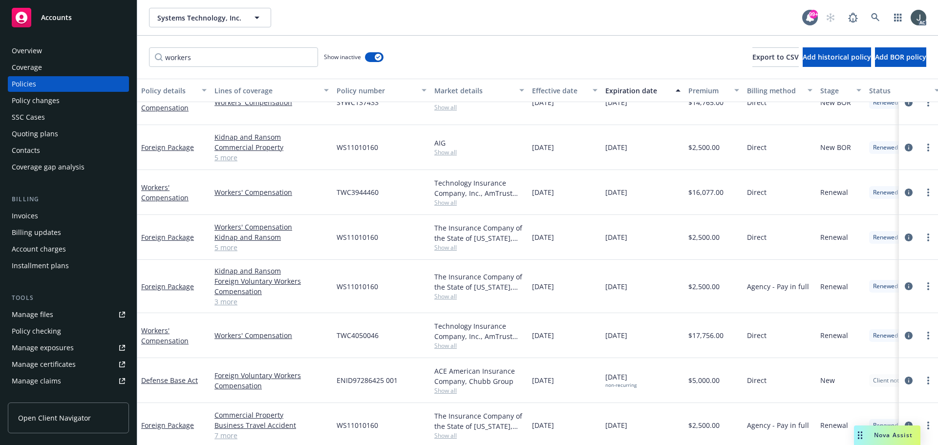
click at [358, 193] on span "TWC3944460" at bounding box center [358, 192] width 42 height 10
click at [448, 204] on span "Show all" at bounding box center [479, 202] width 90 height 8
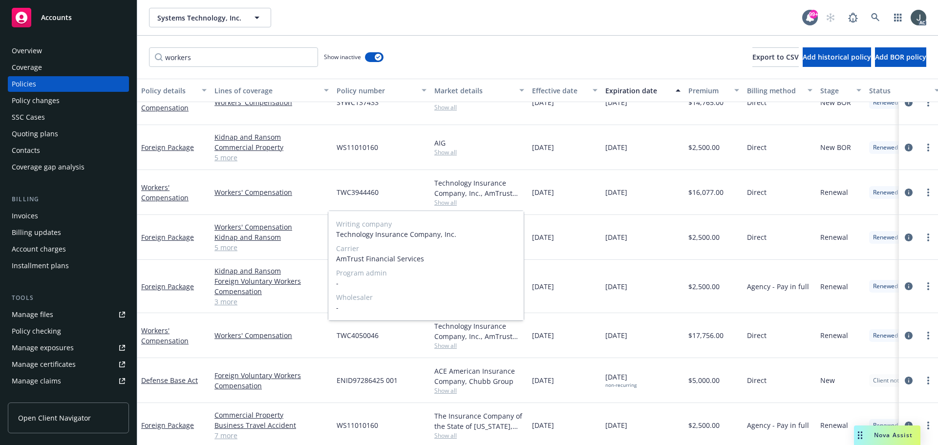
click at [448, 204] on span "Show all" at bounding box center [479, 202] width 90 height 8
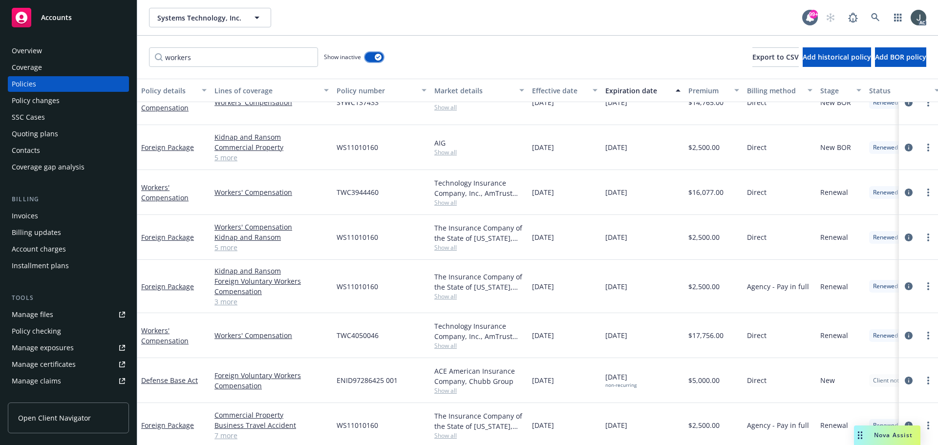
click at [372, 57] on button "button" at bounding box center [374, 57] width 19 height 10
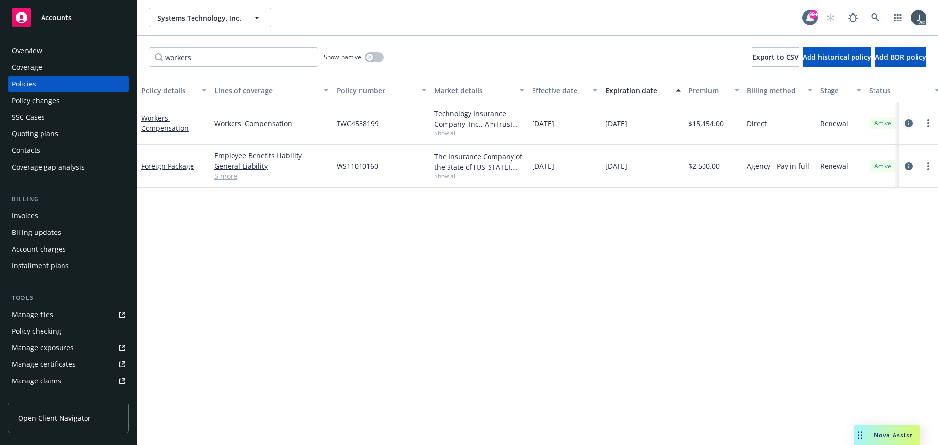
click at [905, 126] on icon "circleInformation" at bounding box center [909, 123] width 8 height 8
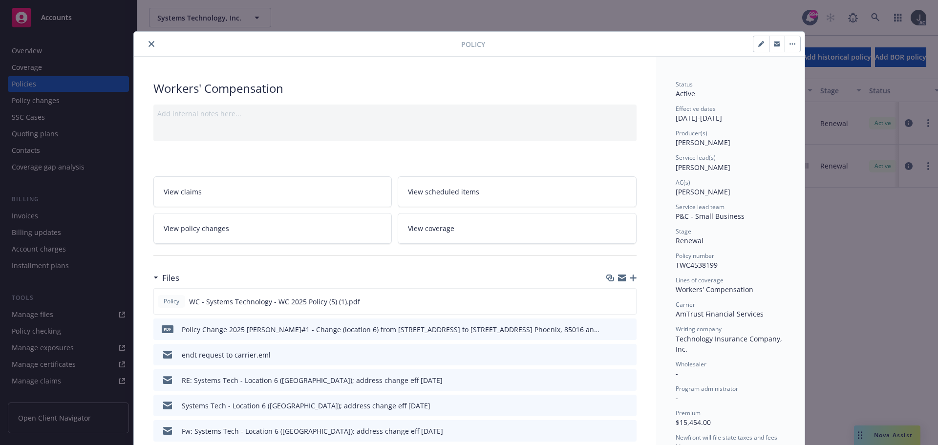
click at [625, 329] on icon "preview file" at bounding box center [627, 328] width 9 height 7
click at [147, 41] on button "close" at bounding box center [152, 44] width 12 height 12
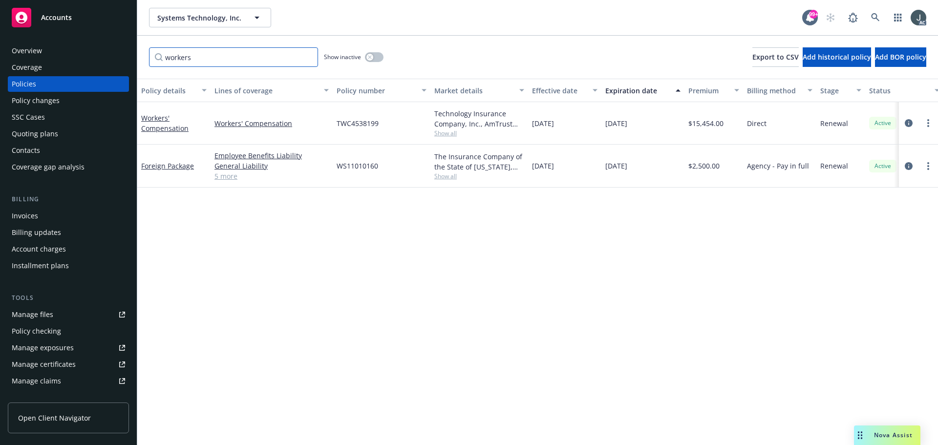
click at [250, 58] on input "workers" at bounding box center [233, 57] width 169 height 20
click at [303, 59] on input "workers" at bounding box center [233, 57] width 169 height 20
click at [306, 56] on input "workers" at bounding box center [233, 57] width 169 height 20
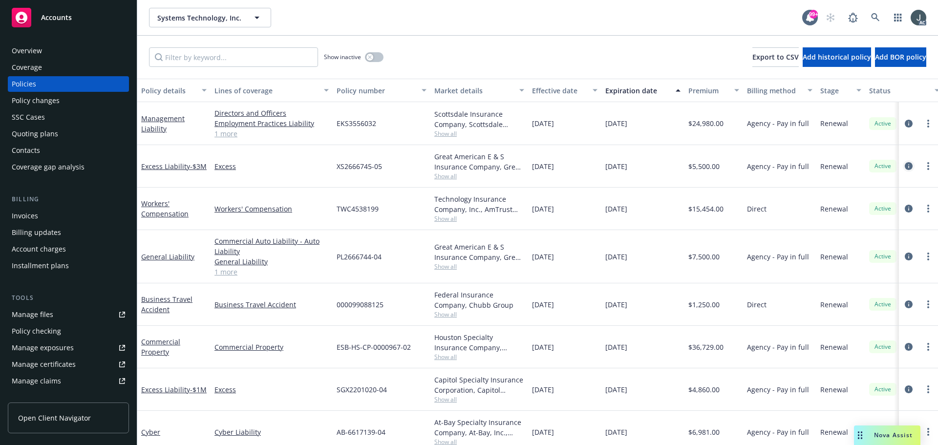
click at [905, 165] on icon "circleInformation" at bounding box center [909, 166] width 8 height 8
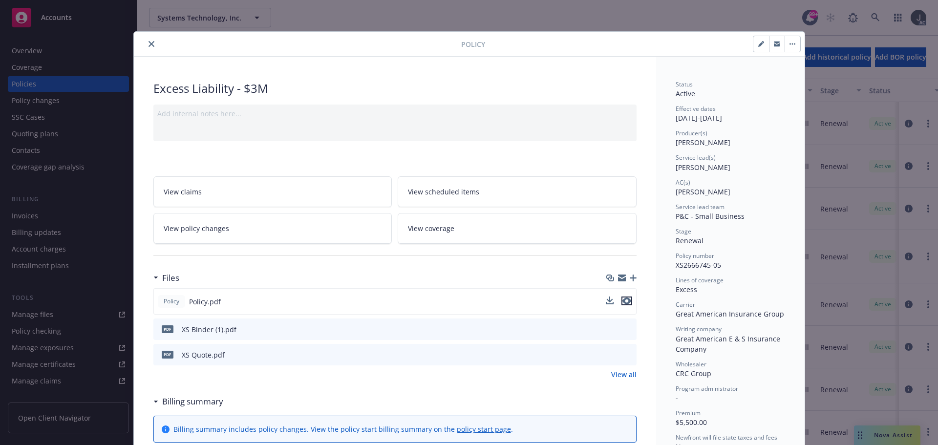
click at [622, 299] on icon "preview file" at bounding box center [626, 301] width 9 height 7
click at [149, 43] on icon "close" at bounding box center [152, 44] width 6 height 6
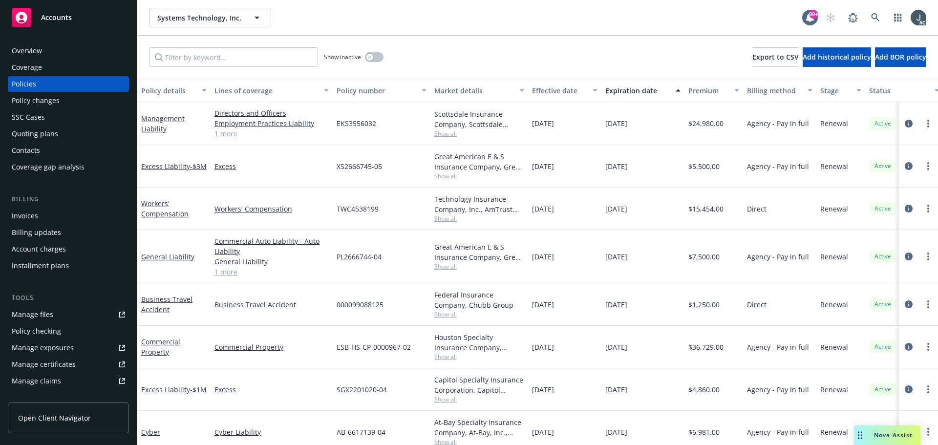
click at [905, 387] on icon "circleInformation" at bounding box center [909, 389] width 8 height 8
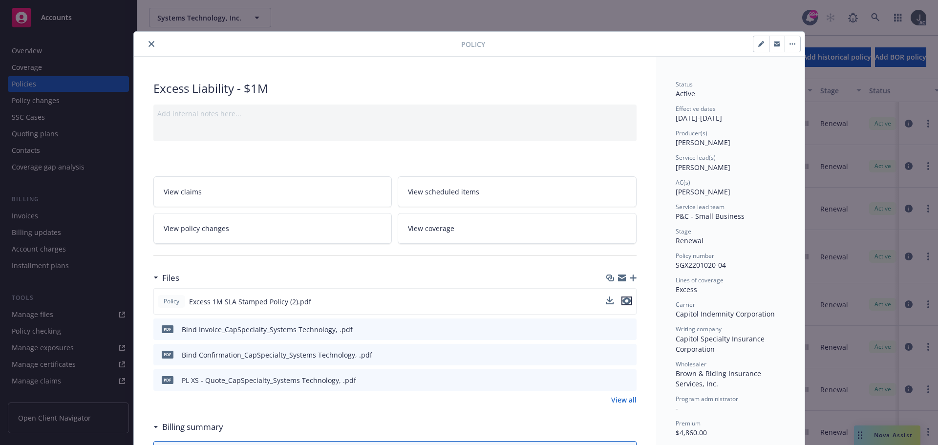
click at [623, 301] on icon "preview file" at bounding box center [626, 301] width 9 height 7
click at [146, 38] on button "close" at bounding box center [152, 44] width 12 height 12
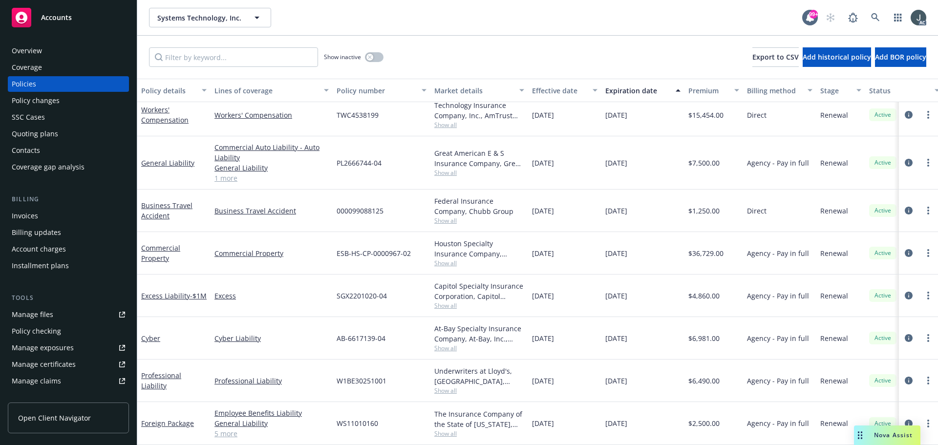
scroll to position [97, 0]
click at [207, 56] on input "Filter by keyword..." at bounding box center [233, 57] width 169 height 20
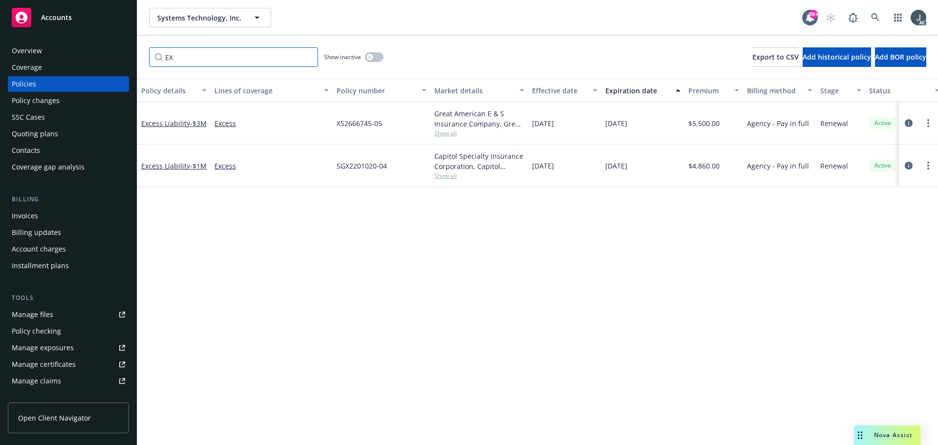
scroll to position [0, 0]
type input "EXCESS"
click at [308, 57] on input "EXCESS" at bounding box center [233, 57] width 169 height 20
click at [202, 59] on input "Filter by keyword..." at bounding box center [233, 57] width 169 height 20
paste input "W1BE30240901"
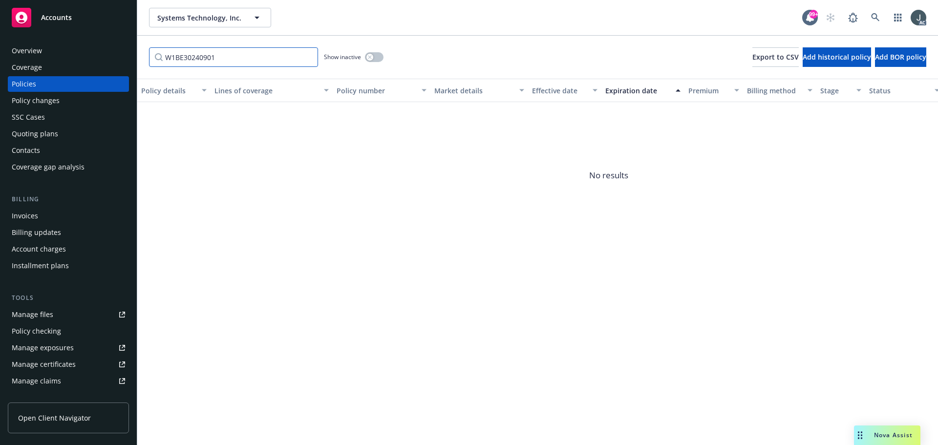
type input "W1BE30240901"
click at [363, 59] on div "Show inactive" at bounding box center [354, 57] width 60 height 20
click at [370, 56] on icon "button" at bounding box center [370, 57] width 4 height 4
